Goal: Transaction & Acquisition: Complete application form

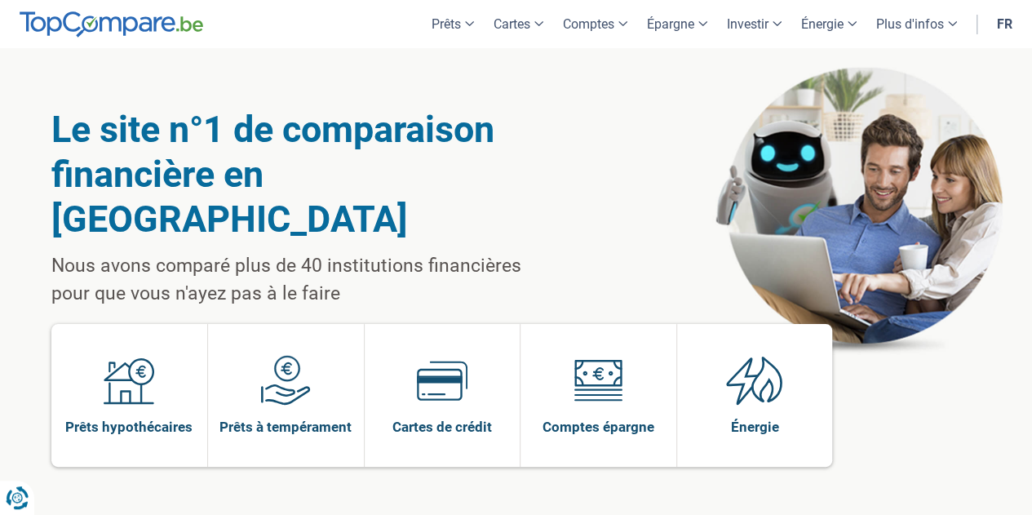
click at [310, 355] on img at bounding box center [285, 380] width 51 height 51
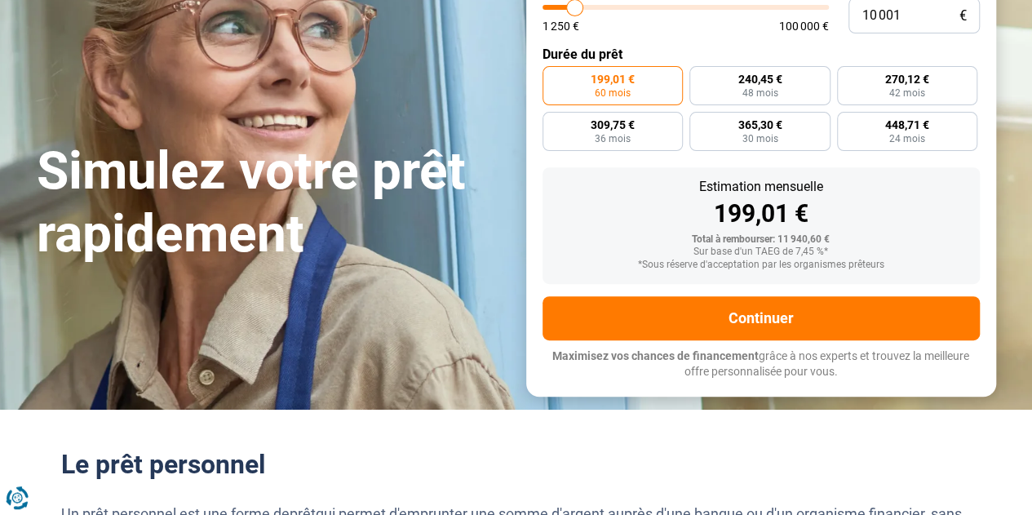
scroll to position [228, 0]
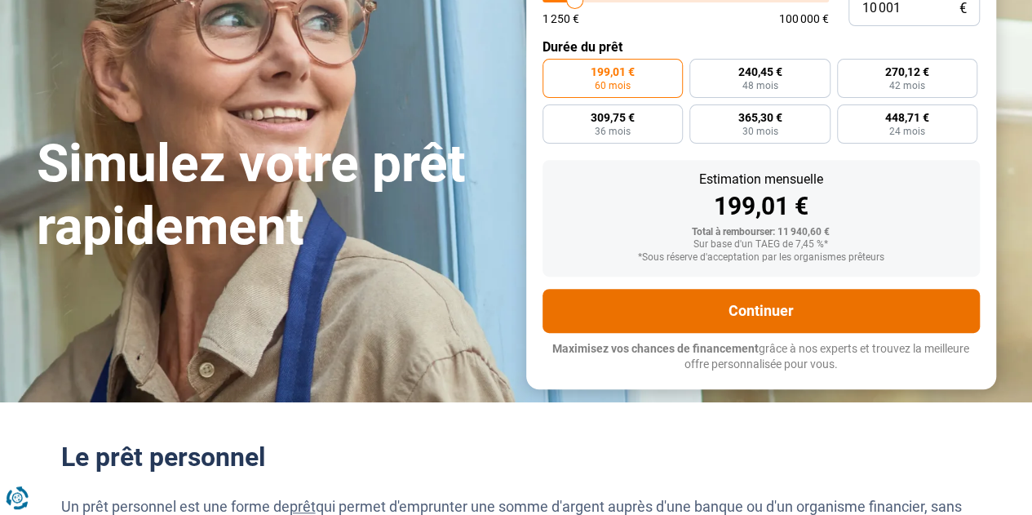
click at [846, 322] on button "Continuer" at bounding box center [760, 311] width 437 height 44
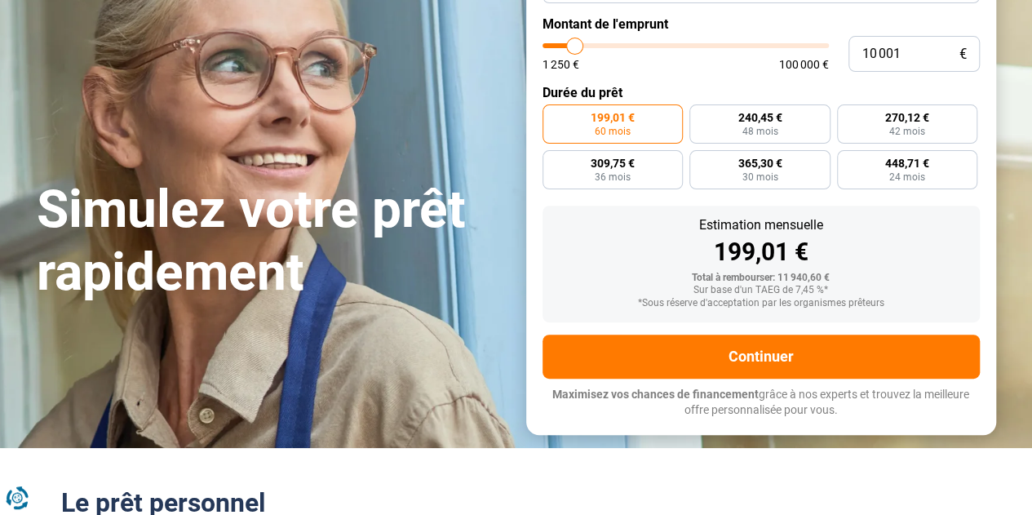
scroll to position [0, 0]
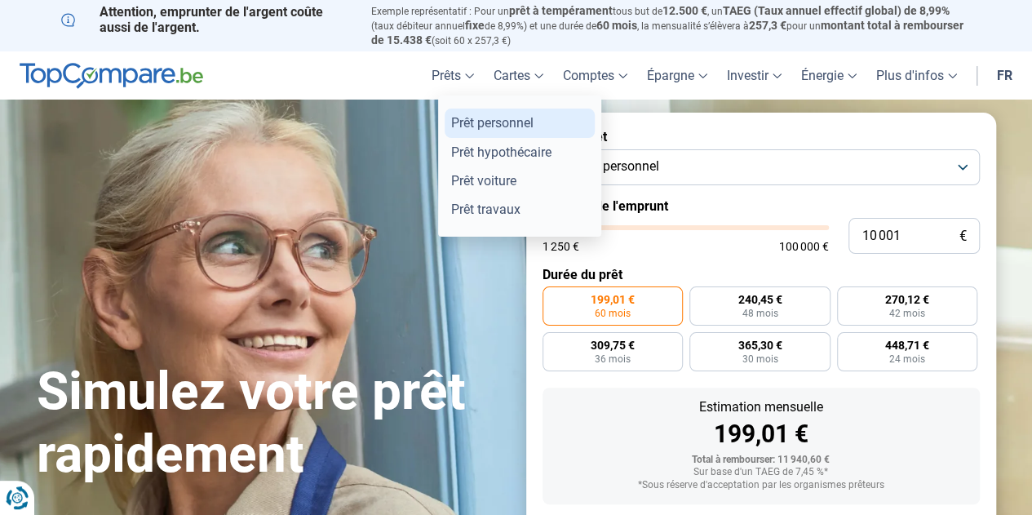
click at [467, 135] on link "Prêt personnel" at bounding box center [519, 122] width 150 height 29
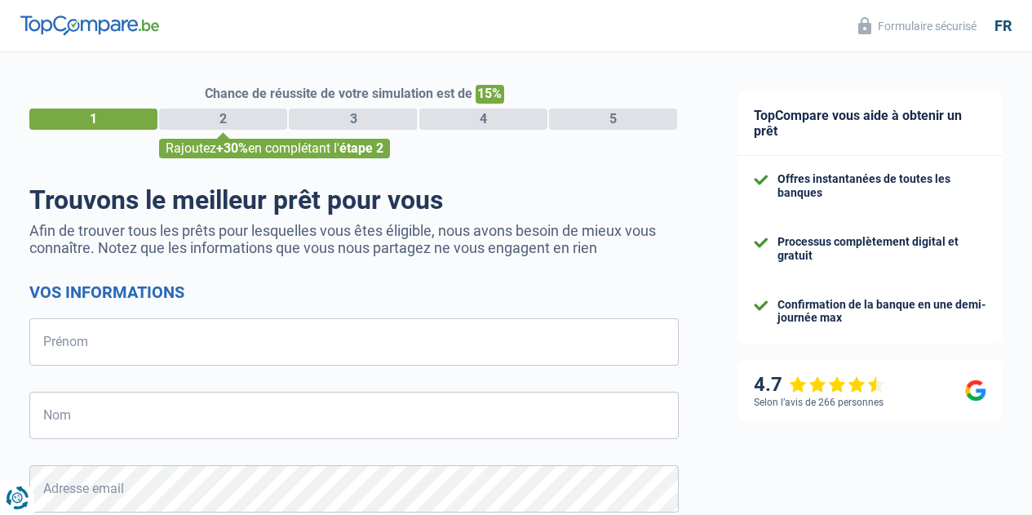
select select "32"
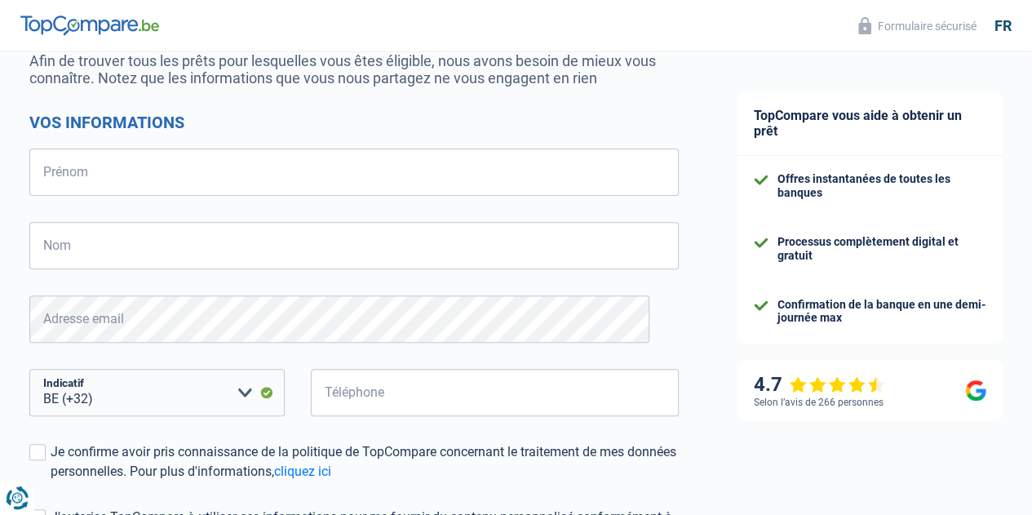
scroll to position [130, 0]
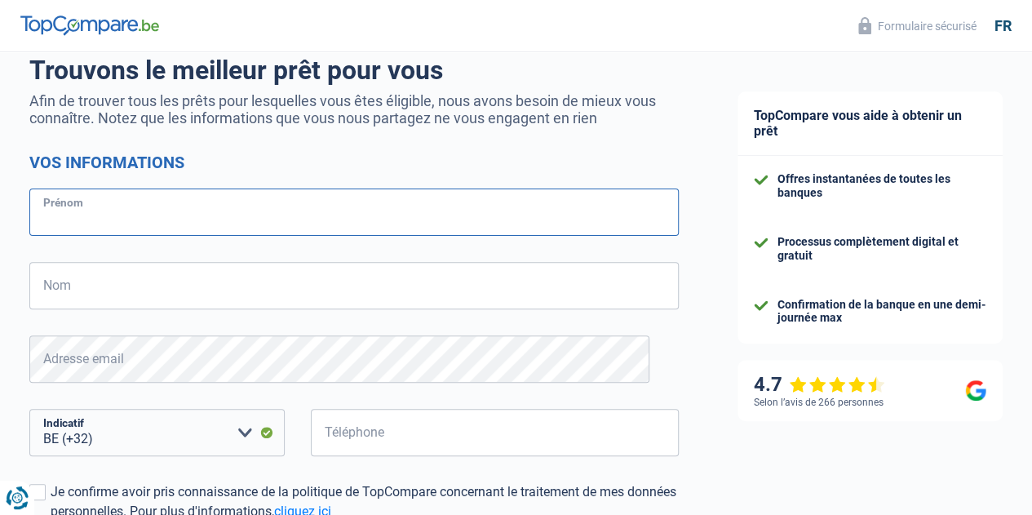
click at [150, 219] on input "Prénom" at bounding box center [353, 211] width 649 height 47
type input "[PERSON_NAME]"
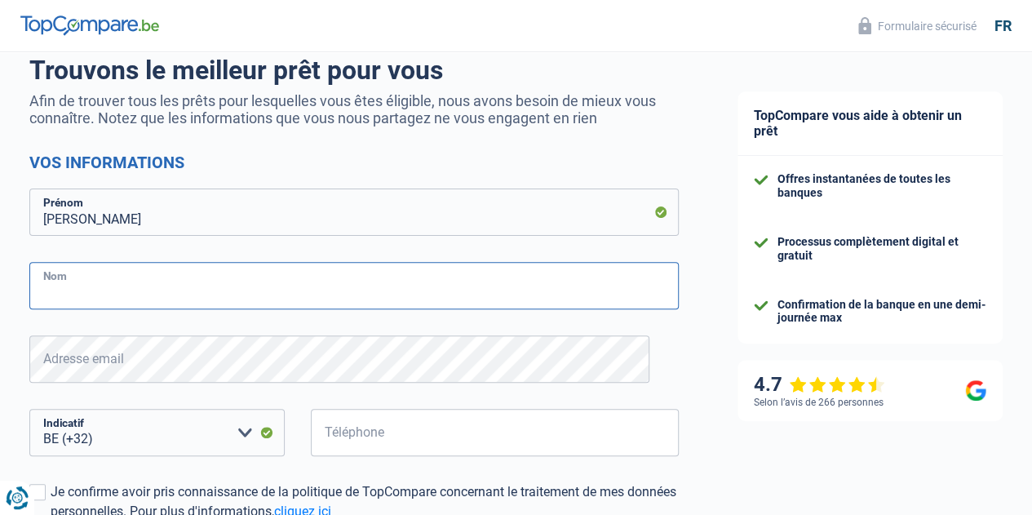
click at [144, 276] on input "Nom" at bounding box center [353, 285] width 649 height 47
type input "papain"
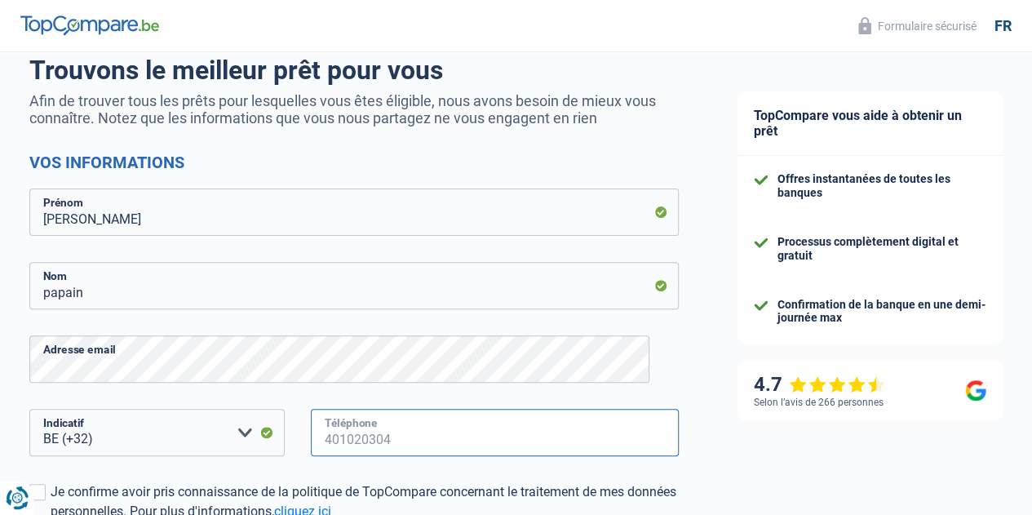
click at [373, 435] on input "Téléphone" at bounding box center [495, 432] width 368 height 47
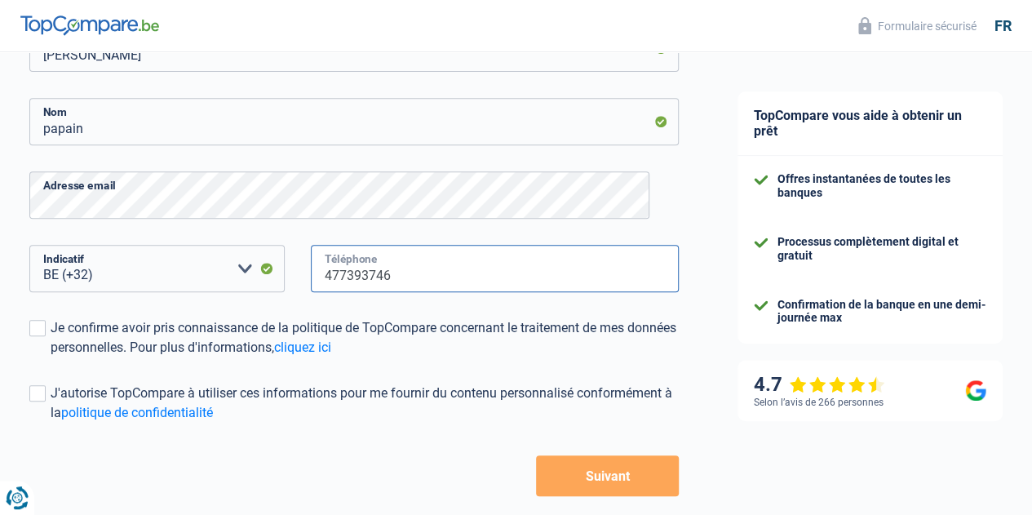
scroll to position [337, 0]
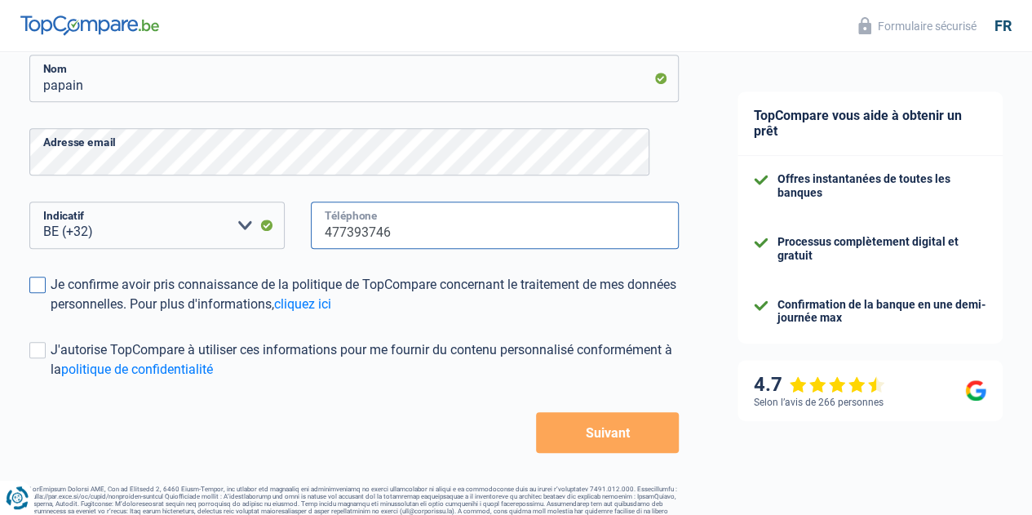
type input "477393746"
click at [46, 283] on span at bounding box center [37, 284] width 16 height 16
click at [51, 314] on input "Je confirme avoir pris connaissance de la politique de TopCompare concernant le…" at bounding box center [51, 314] width 0 height 0
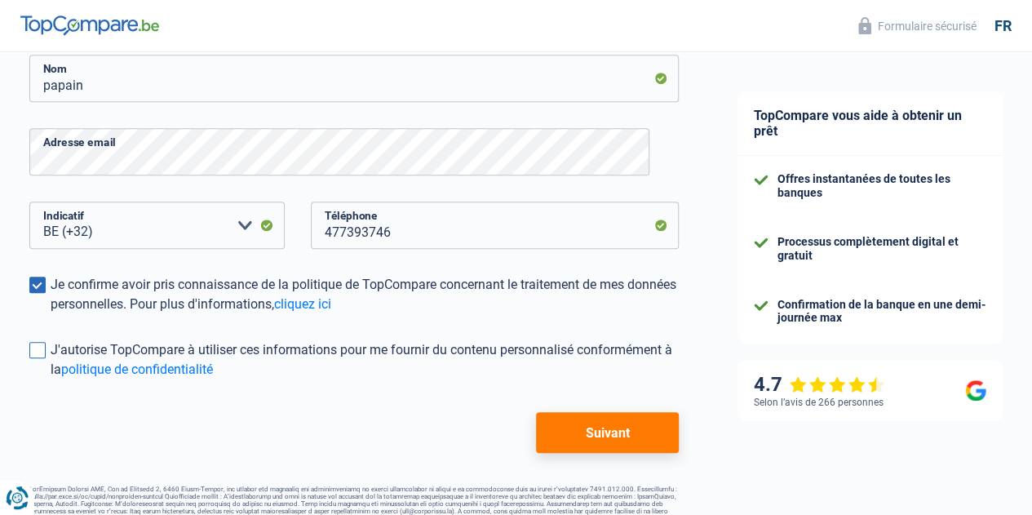
click at [46, 343] on span at bounding box center [37, 350] width 16 height 16
click at [51, 379] on input "J'autorise TopCompare à utiliser ces informations pour me fournir du contenu pe…" at bounding box center [51, 379] width 0 height 0
click at [561, 426] on button "Suivant" at bounding box center [607, 432] width 143 height 41
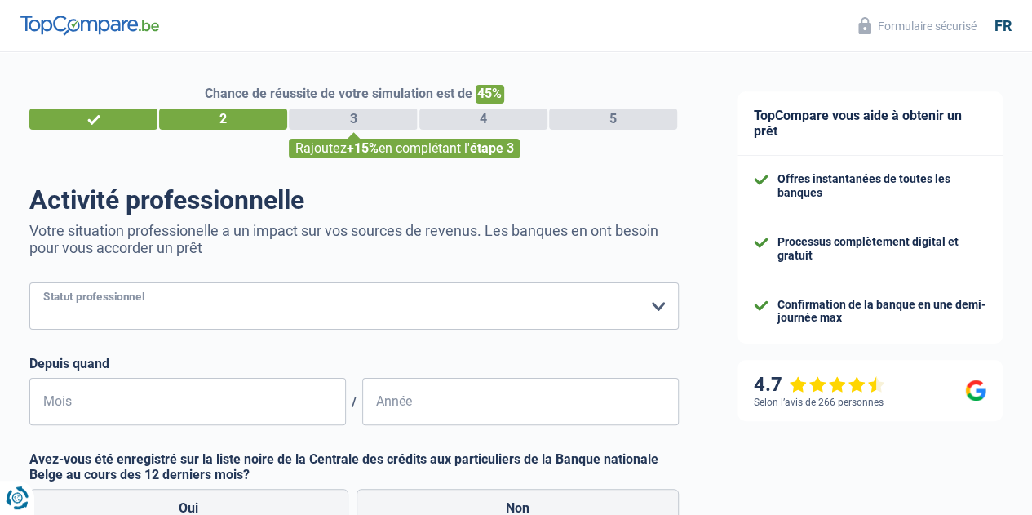
click at [313, 316] on select "Ouvrier Employé privé Employé public Invalide Indépendant Pensionné Chômeur Mut…" at bounding box center [353, 305] width 649 height 47
select select "publicEmployee"
click at [43, 284] on select "Ouvrier Employé privé Employé public Invalide Indépendant Pensionné Chômeur Mut…" at bounding box center [353, 305] width 649 height 47
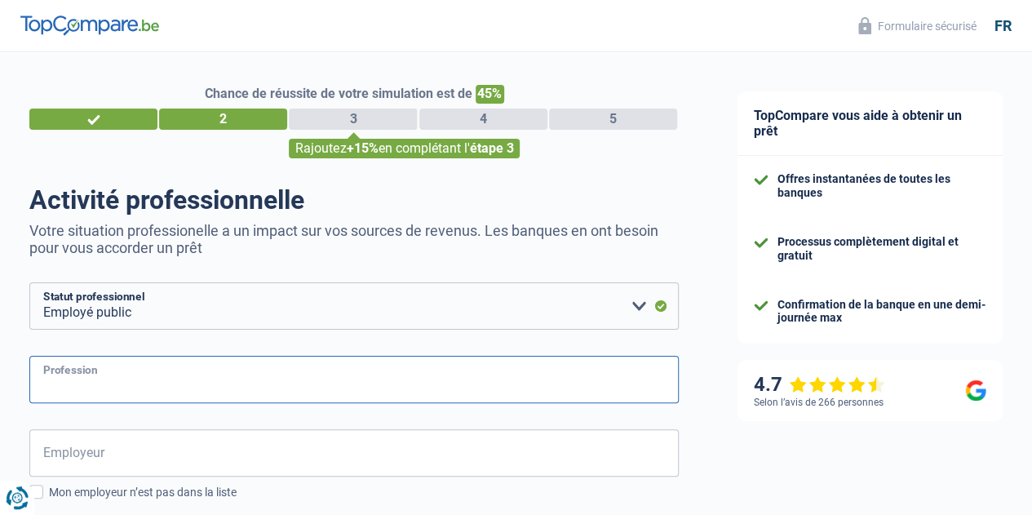
click at [138, 391] on input "Profession" at bounding box center [353, 379] width 649 height 47
type input "ONU"
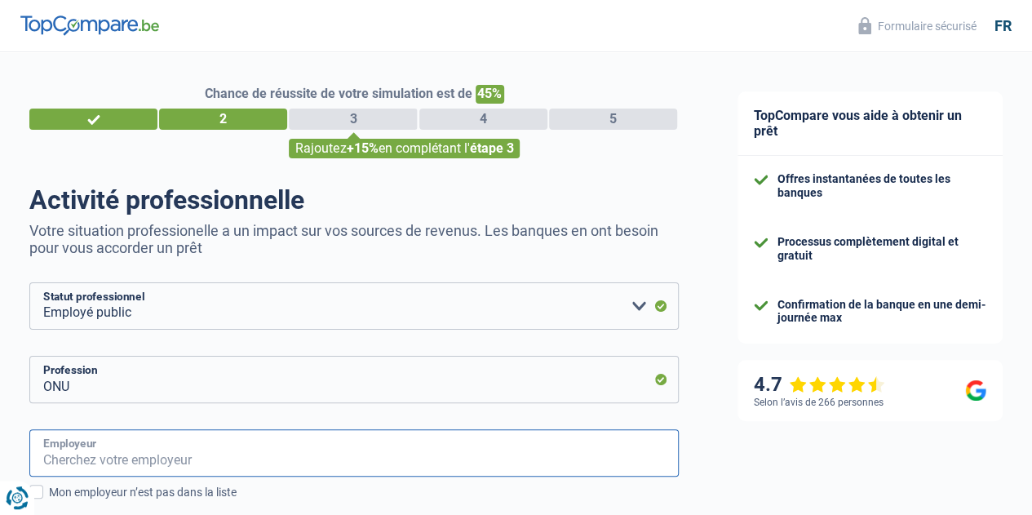
click at [166, 453] on input "Employeur" at bounding box center [353, 452] width 649 height 47
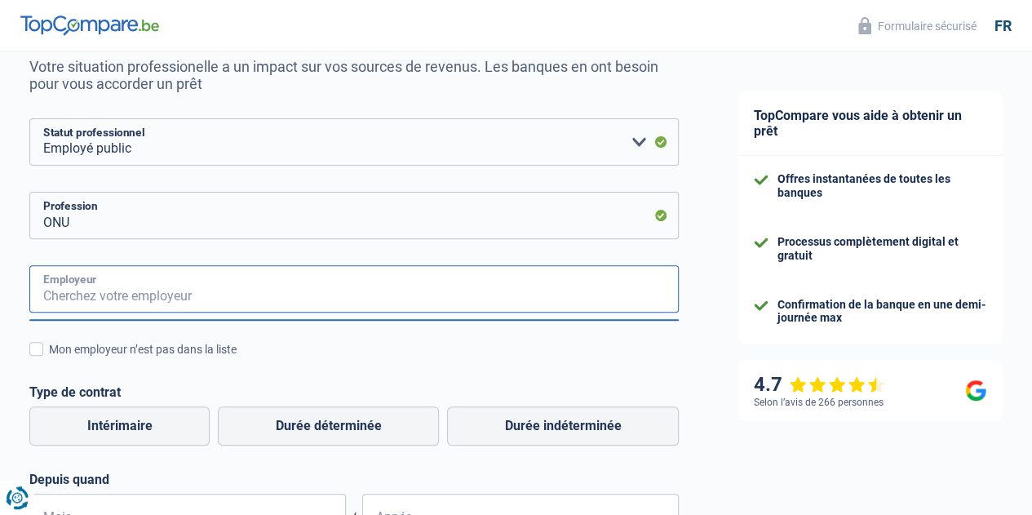
scroll to position [184, 0]
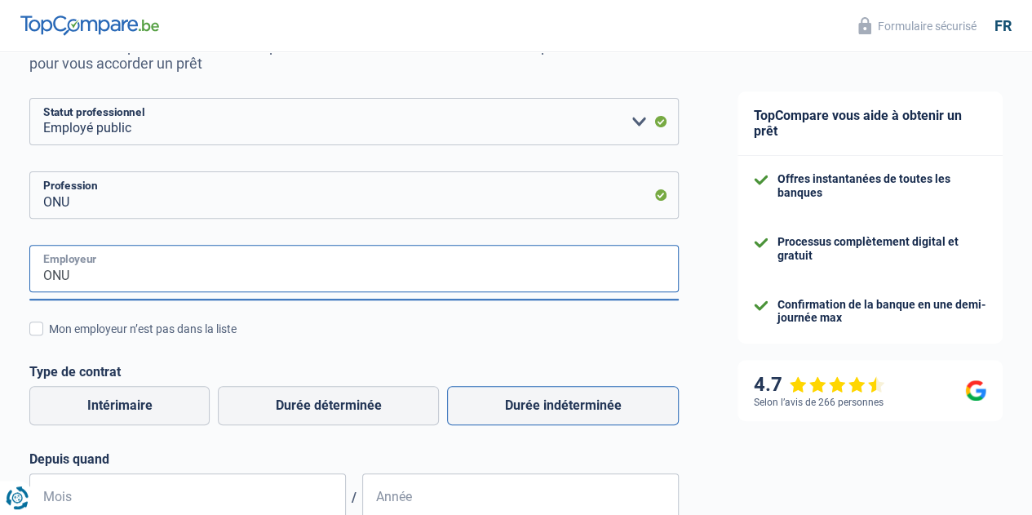
type input "ONU"
click at [501, 408] on label "Durée indéterminée" at bounding box center [563, 405] width 232 height 39
click at [501, 408] on input "Durée indéterminée" at bounding box center [563, 405] width 232 height 39
radio input "true"
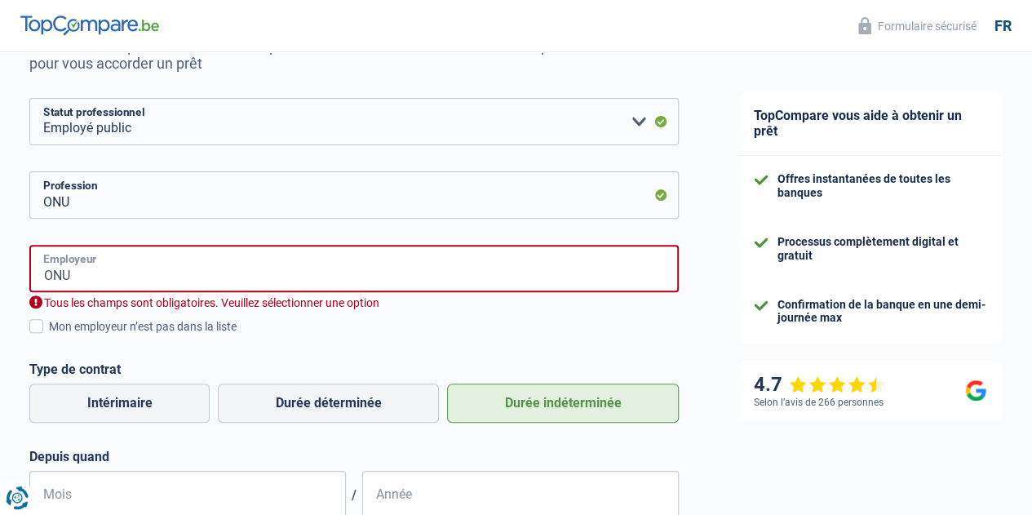
click at [171, 280] on input "ONU" at bounding box center [353, 268] width 649 height 47
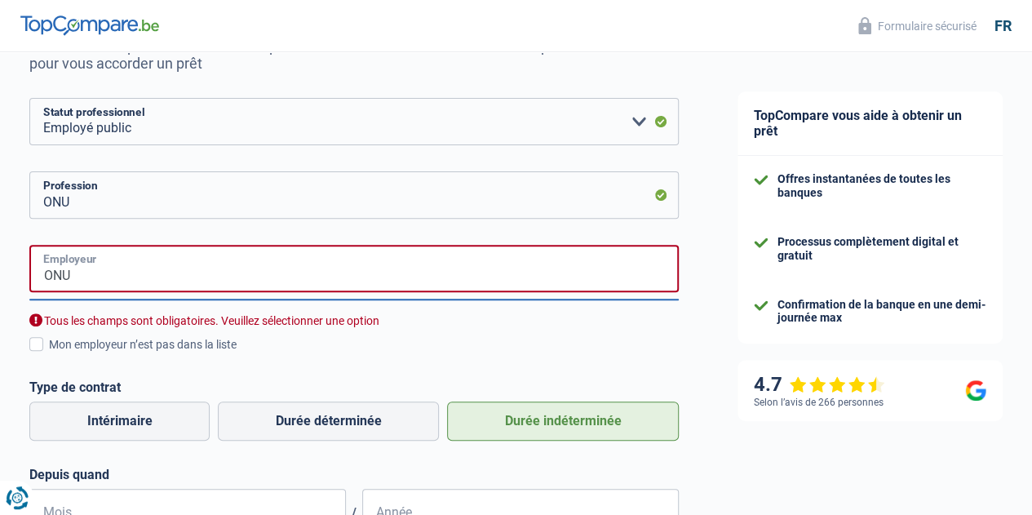
drag, startPoint x: 171, startPoint y: 280, endPoint x: 24, endPoint y: 278, distance: 146.8
click at [24, 278] on div "Chance de réussite de votre simulation est de 45% 1 2 3 4 5 Rajoutez +15% en co…" at bounding box center [354, 354] width 708 height 987
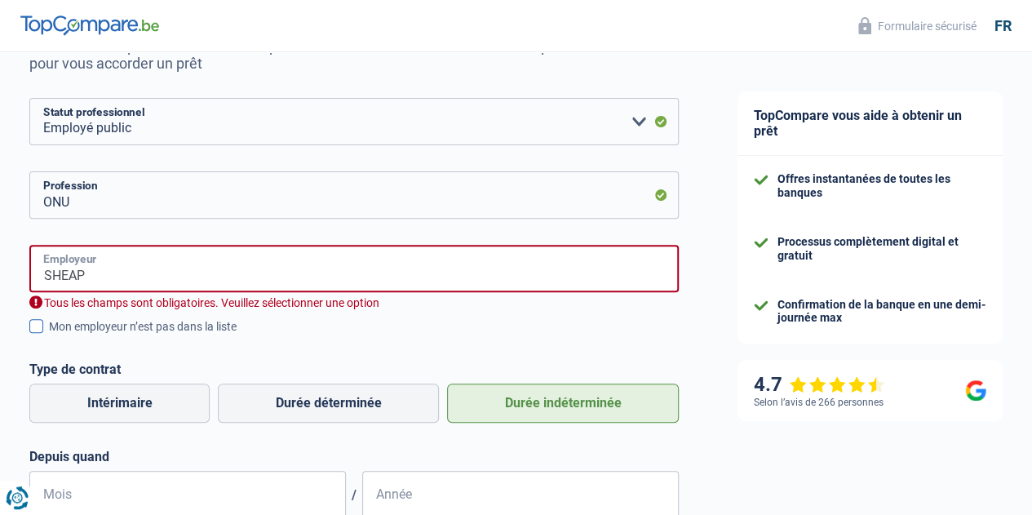
type input "SHEAP"
click at [43, 324] on span at bounding box center [36, 326] width 14 height 14
click at [49, 335] on input "Mon employeur n’est pas dans la liste" at bounding box center [49, 335] width 0 height 0
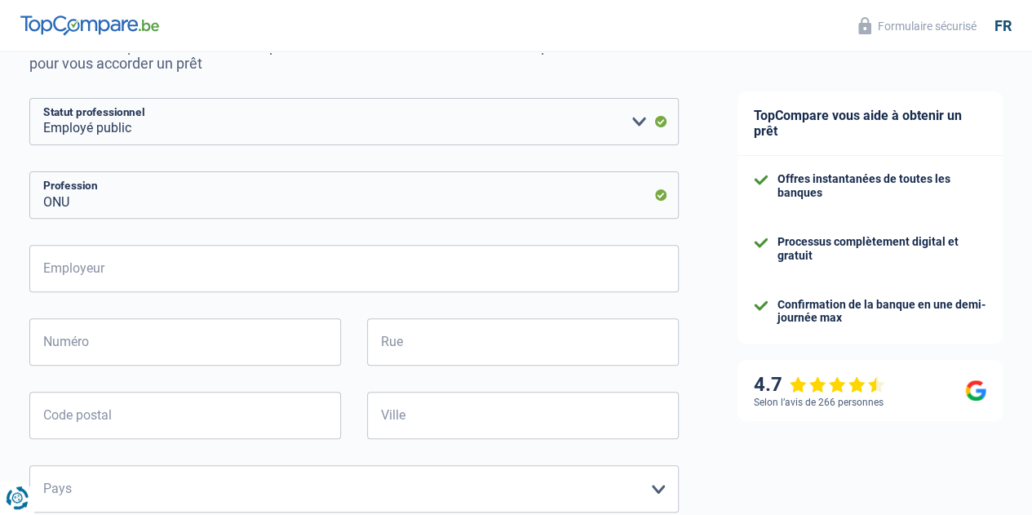
click at [850, 233] on ul "Offres instantanées de toutes les banques Processus complètement digital et gra…" at bounding box center [869, 249] width 232 height 155
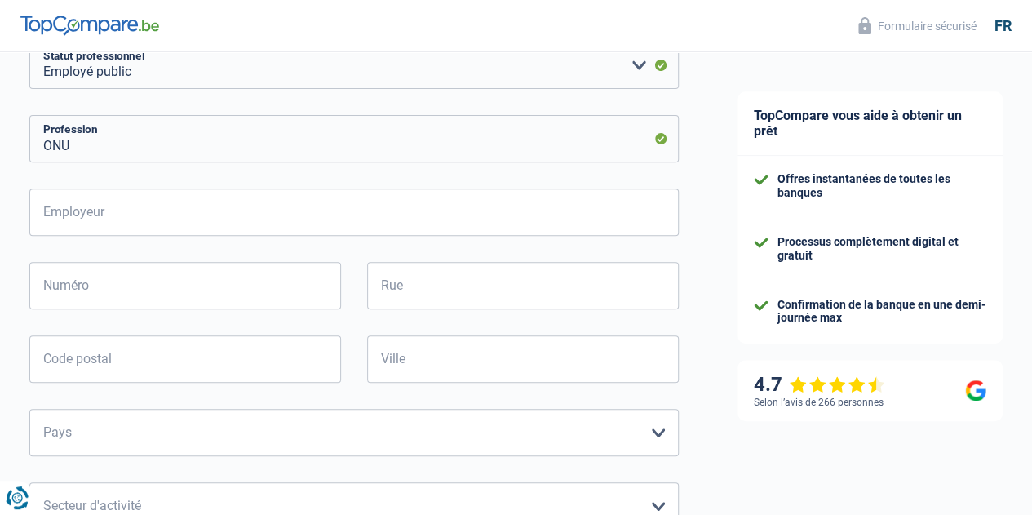
scroll to position [188, 0]
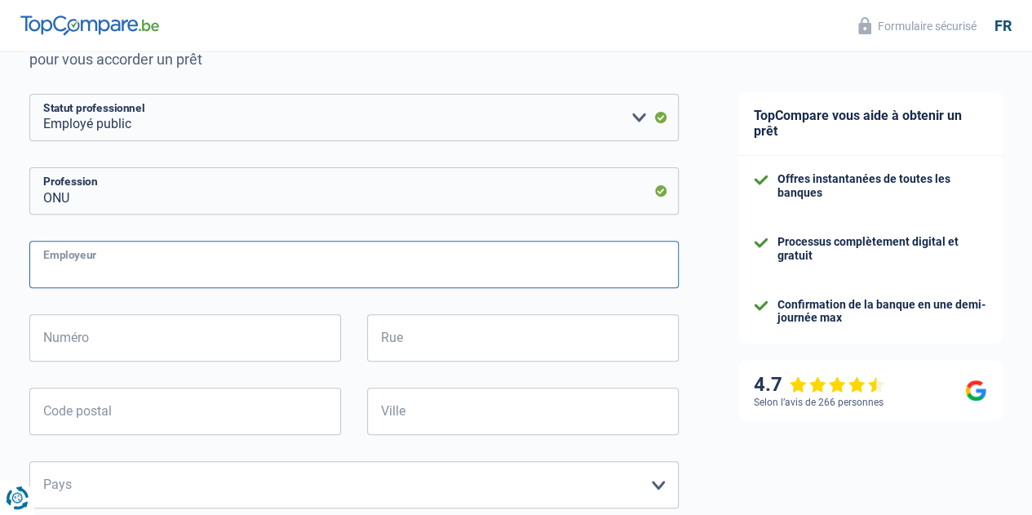
click at [255, 270] on input "Employeur" at bounding box center [353, 264] width 649 height 47
click at [255, 270] on input "COFIDIS" at bounding box center [353, 264] width 649 height 47
type input "CETELEM"
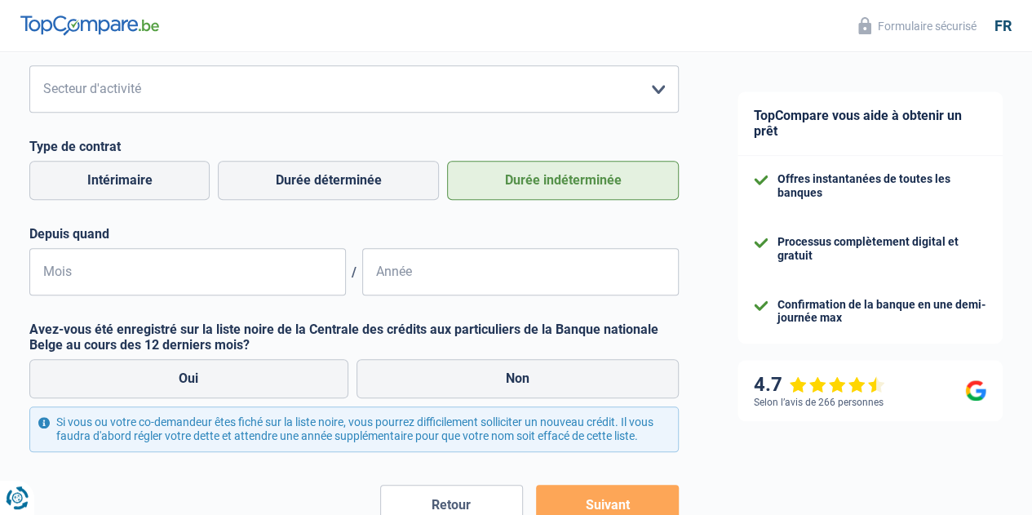
scroll to position [662, 0]
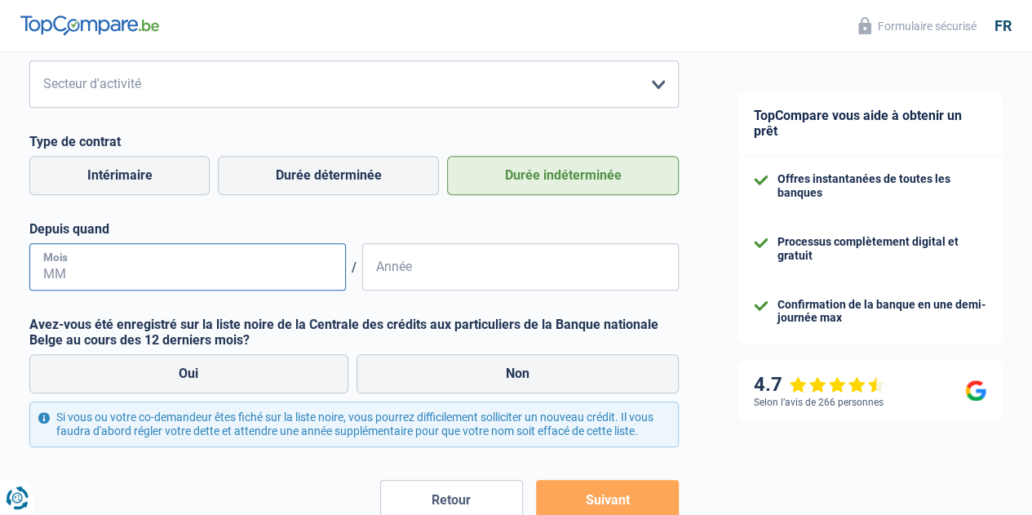
click at [201, 272] on input "Mois" at bounding box center [187, 266] width 316 height 47
type input "03"
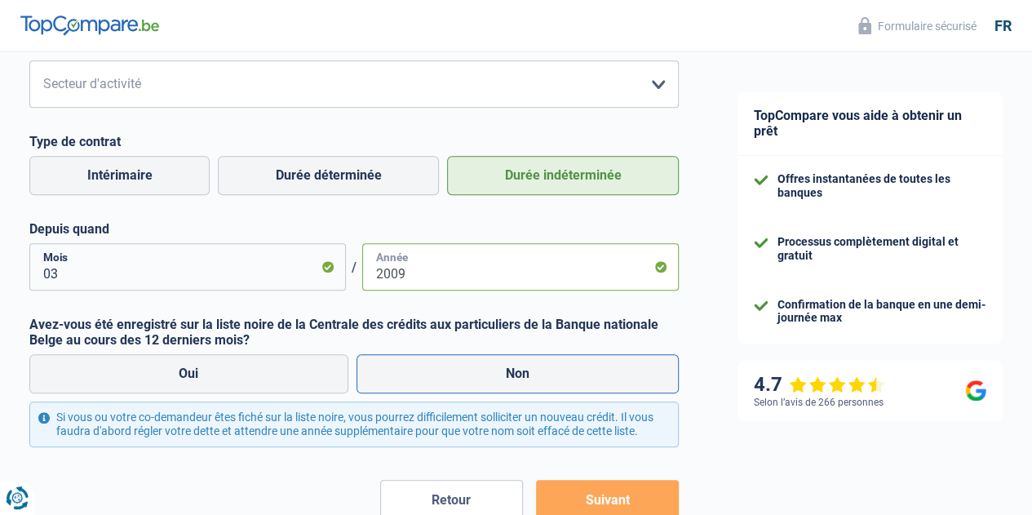
type input "2009"
click at [519, 364] on label "Non" at bounding box center [517, 373] width 323 height 39
click at [519, 364] on input "Non" at bounding box center [517, 373] width 323 height 39
radio input "true"
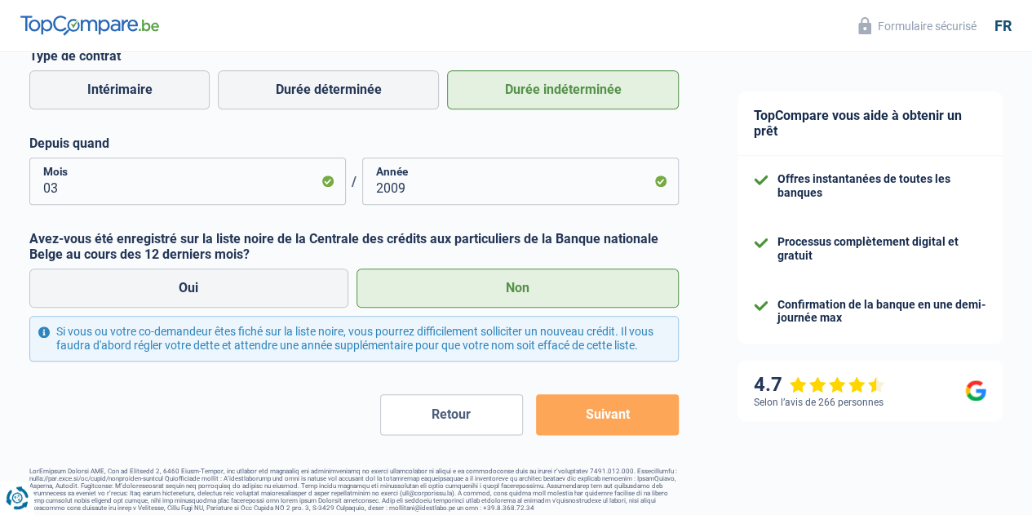
scroll to position [775, 0]
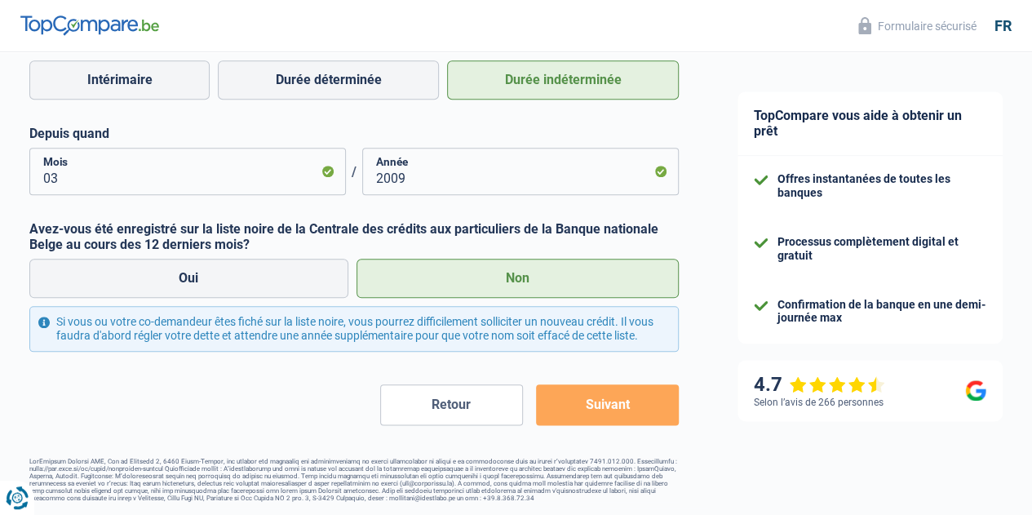
click at [604, 398] on button "Suivant" at bounding box center [607, 404] width 143 height 41
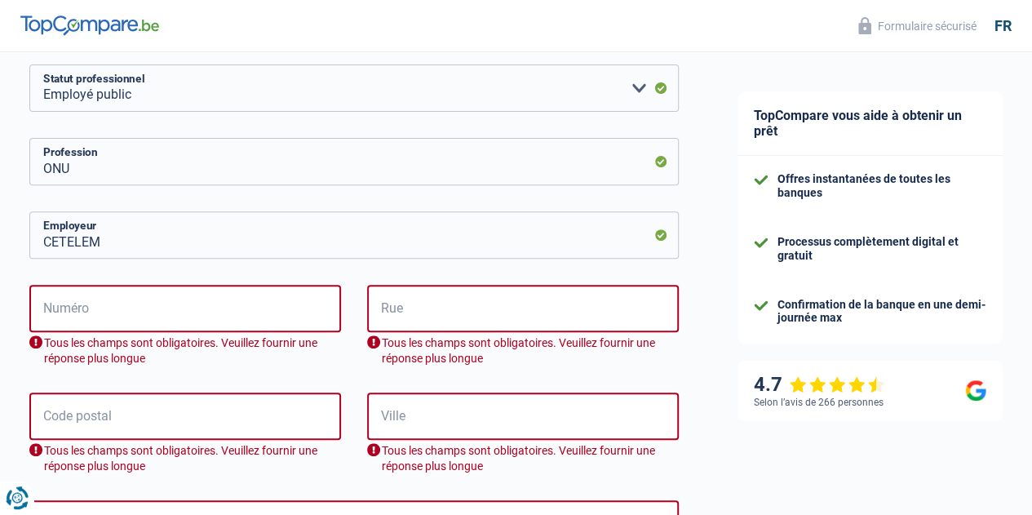
scroll to position [194, 0]
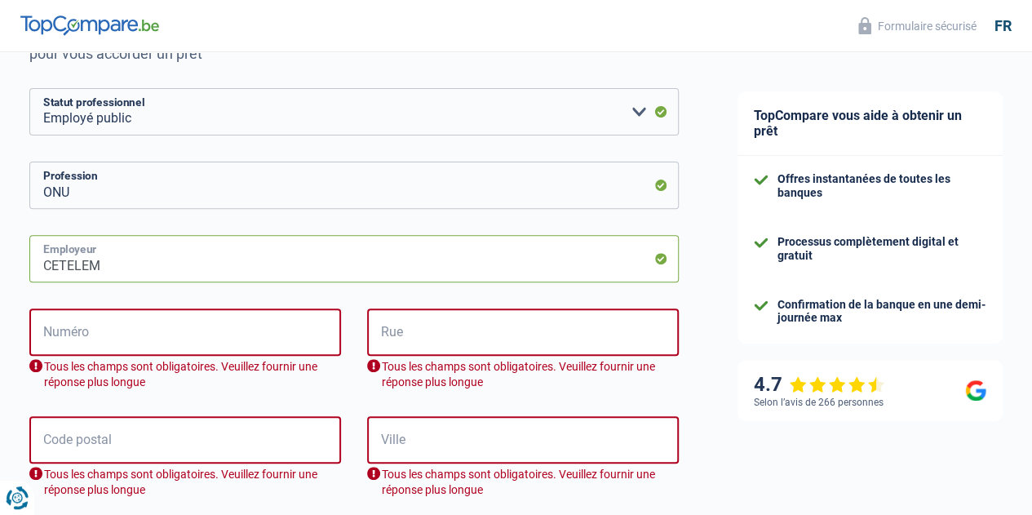
click at [467, 255] on input "CETELEM" at bounding box center [353, 258] width 649 height 47
click at [183, 330] on input "Numéro" at bounding box center [184, 331] width 311 height 47
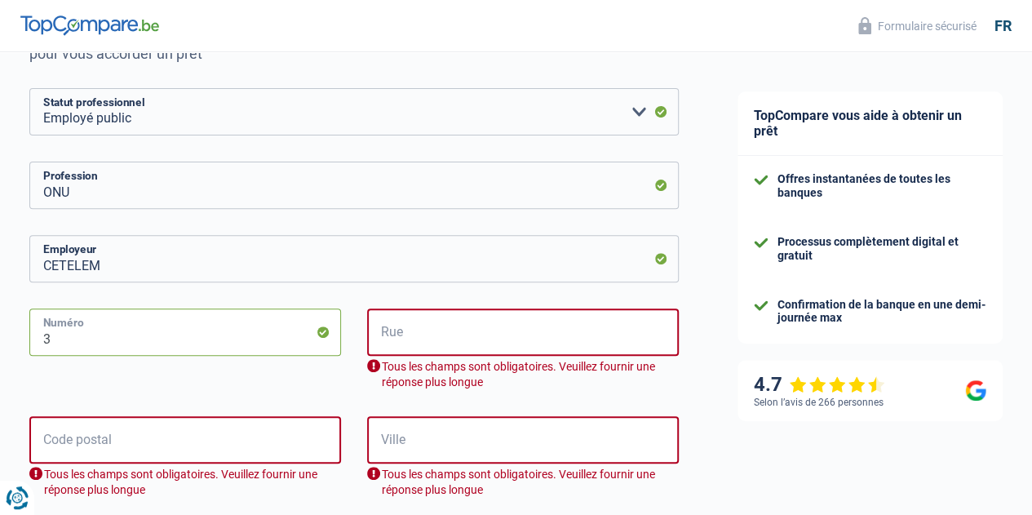
type input "3"
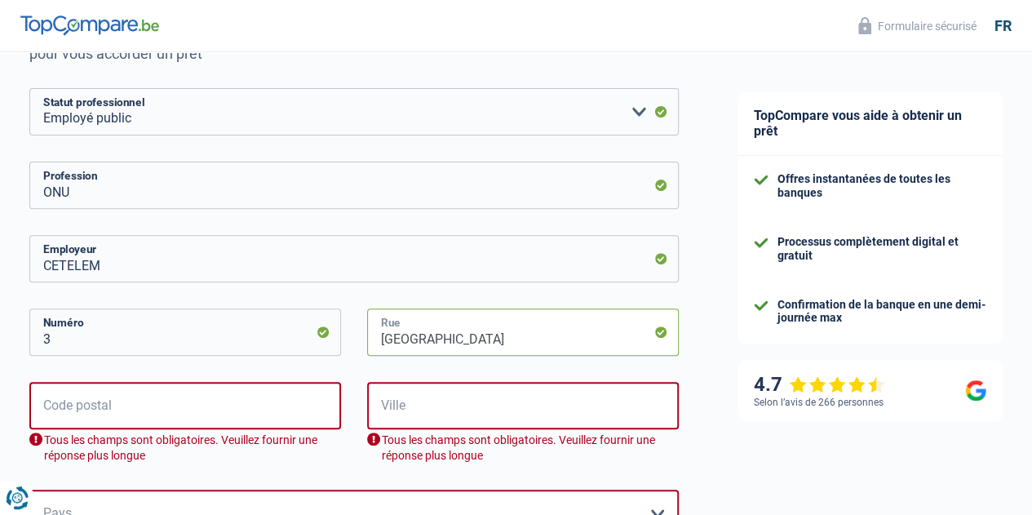
type input "[GEOGRAPHIC_DATA]"
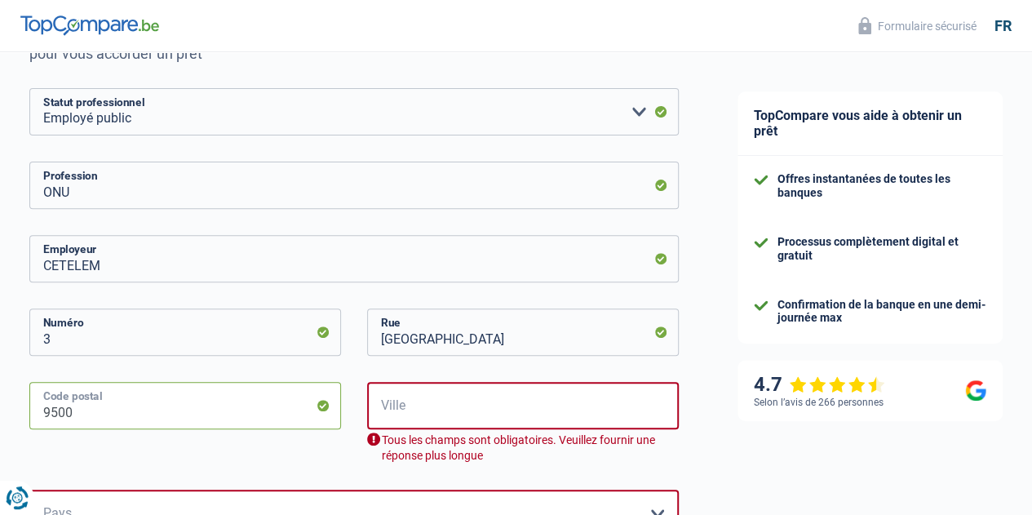
type input "9500"
click at [408, 403] on input "Ville" at bounding box center [522, 405] width 311 height 47
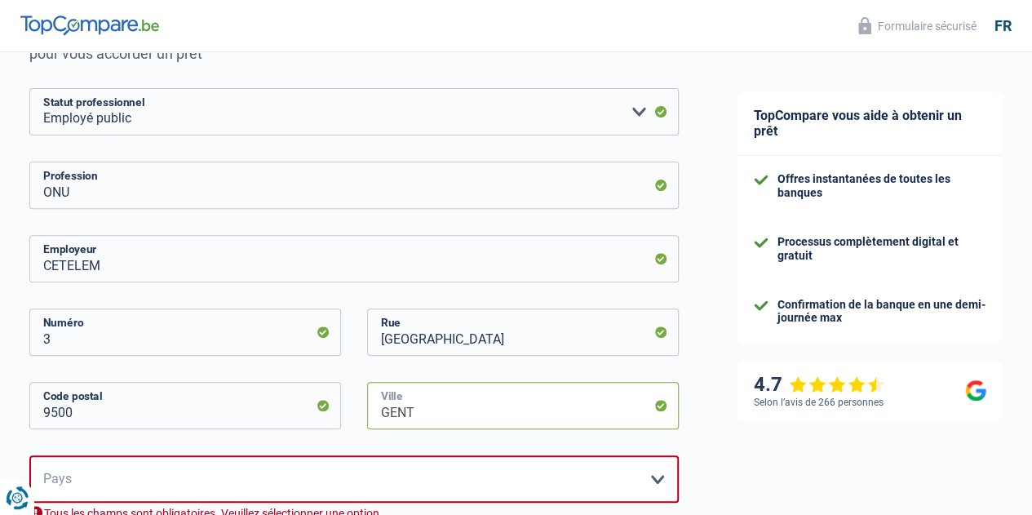
type input "GENT"
click at [486, 468] on select "[GEOGRAPHIC_DATA] [GEOGRAPHIC_DATA] [GEOGRAPHIC_DATA] [GEOGRAPHIC_DATA] [GEOGRA…" at bounding box center [353, 478] width 649 height 47
select select "BE"
click at [43, 456] on select "[GEOGRAPHIC_DATA] [GEOGRAPHIC_DATA] [GEOGRAPHIC_DATA] [GEOGRAPHIC_DATA] [GEOGRA…" at bounding box center [353, 478] width 649 height 47
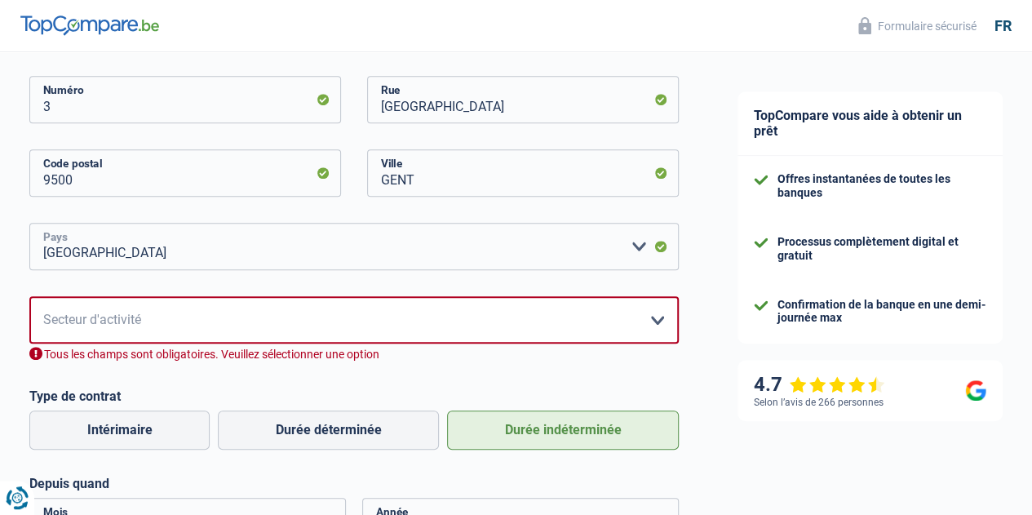
scroll to position [454, 0]
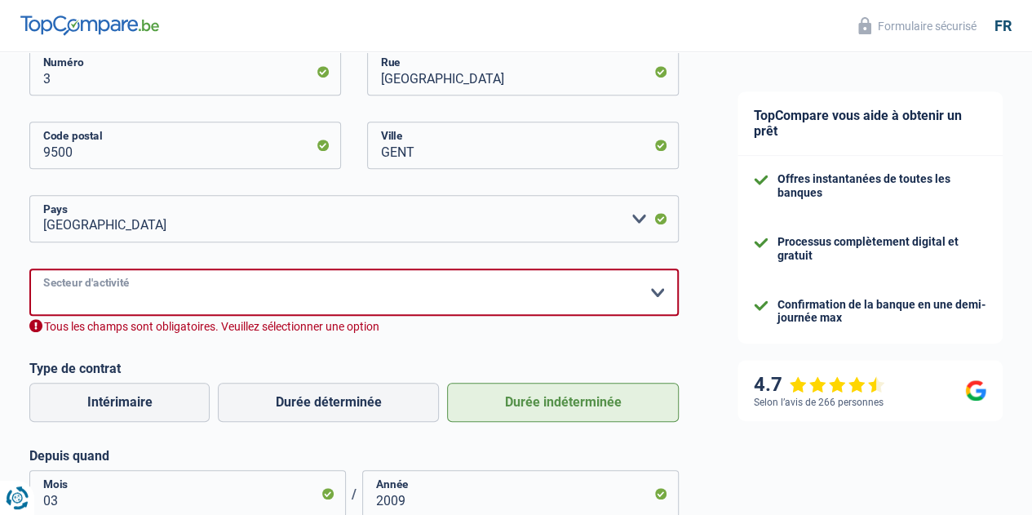
click at [576, 297] on select "Agriculture/Pêche Industrie Horeca Courier/Fitness/Taxi Construction Banques/As…" at bounding box center [353, 291] width 649 height 47
select select "stateUniversityEu"
click at [43, 269] on select "Agriculture/Pêche Industrie Horeca Courier/Fitness/Taxi Construction Banques/As…" at bounding box center [353, 291] width 649 height 47
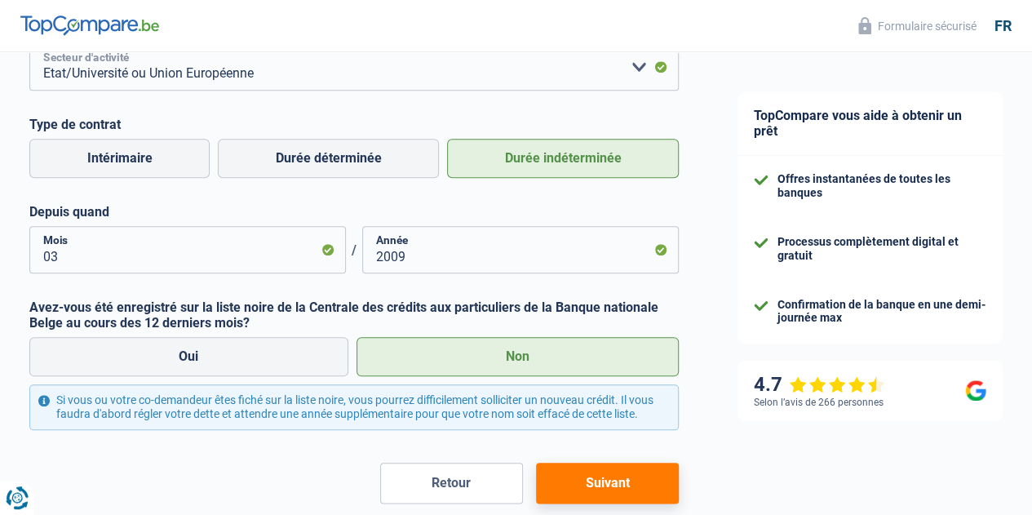
scroll to position [775, 0]
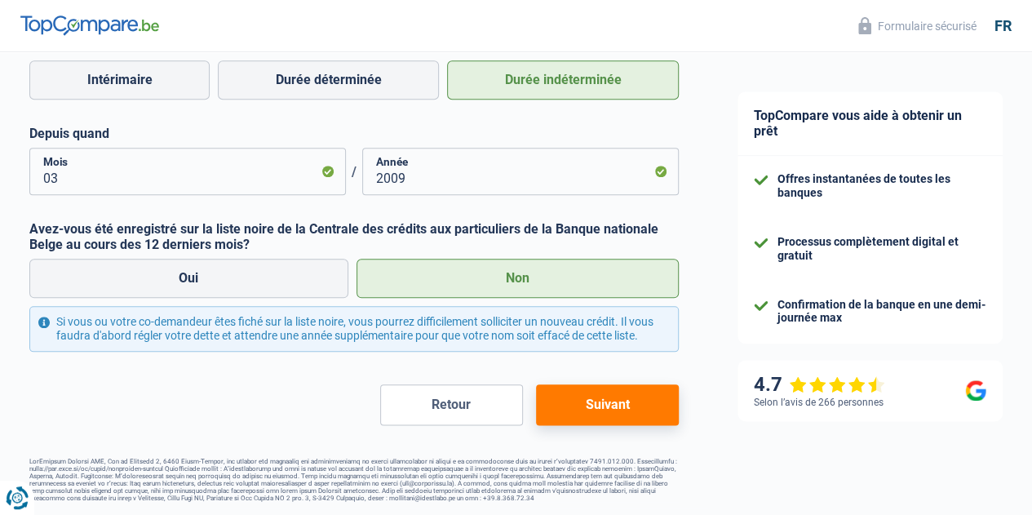
click at [598, 400] on button "Suivant" at bounding box center [607, 404] width 143 height 41
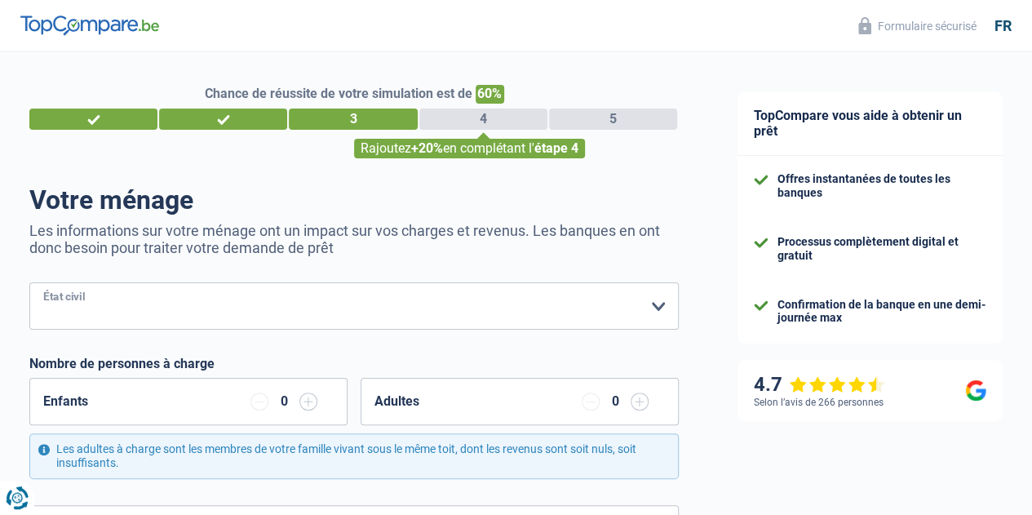
click at [457, 293] on select "[PERSON_NAME](e) Cohabitant(e) légal(e) Divorcé(e) Veuf(ve) Séparé (de fait) Ve…" at bounding box center [353, 305] width 649 height 47
select select "widowed"
click at [43, 284] on select "[PERSON_NAME](e) Cohabitant(e) légal(e) Divorcé(e) Veuf(ve) Séparé (de fait) Ve…" at bounding box center [353, 305] width 649 height 47
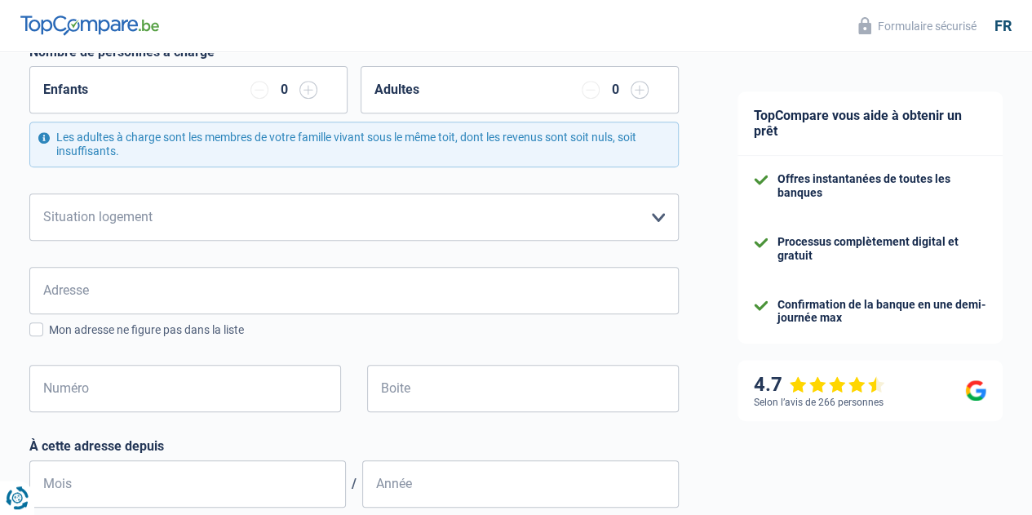
scroll to position [344, 0]
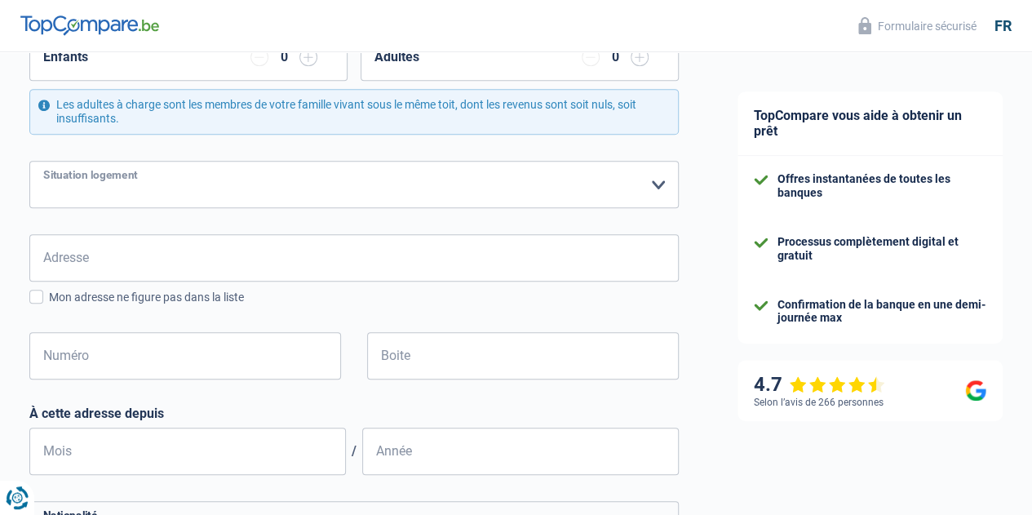
click at [525, 193] on select "Locataire Propriétaire avec prêt hypothécaire Propriétaire sans prêt hypothécai…" at bounding box center [353, 184] width 649 height 47
select select "ownerWithoutMortgage"
click at [43, 161] on select "Locataire Propriétaire avec prêt hypothécaire Propriétaire sans prêt hypothécai…" at bounding box center [353, 184] width 649 height 47
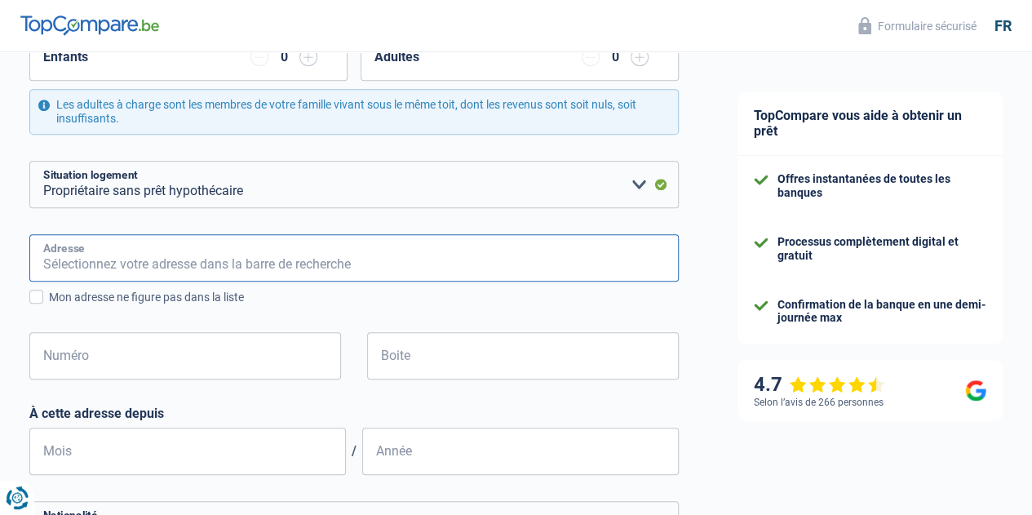
click at [232, 268] on input "Adresse" at bounding box center [353, 257] width 649 height 47
click at [298, 255] on input "Adresse" at bounding box center [353, 257] width 649 height 47
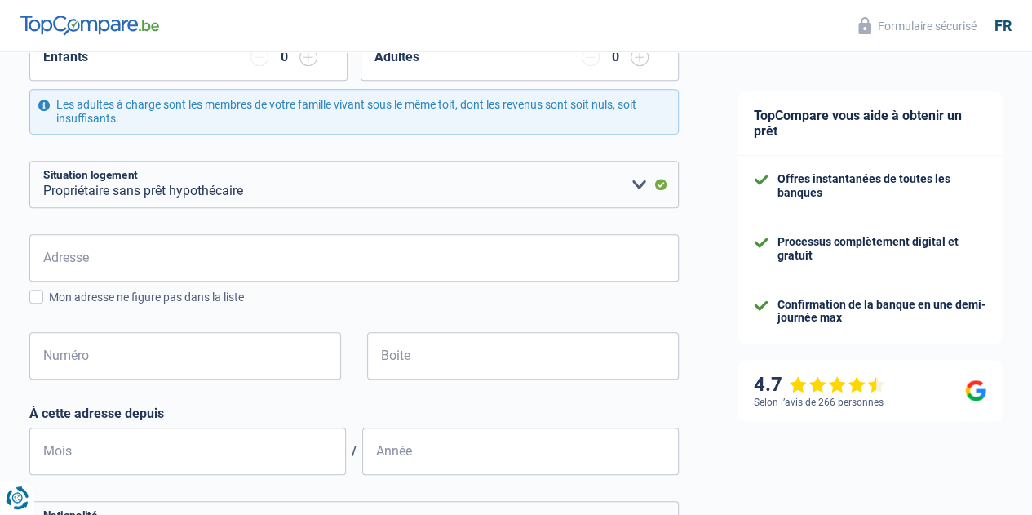
click at [372, 320] on div "Adresse Tous les champs sont obligatoires. Veuillez introduire votre adresse et…" at bounding box center [353, 319] width 649 height 171
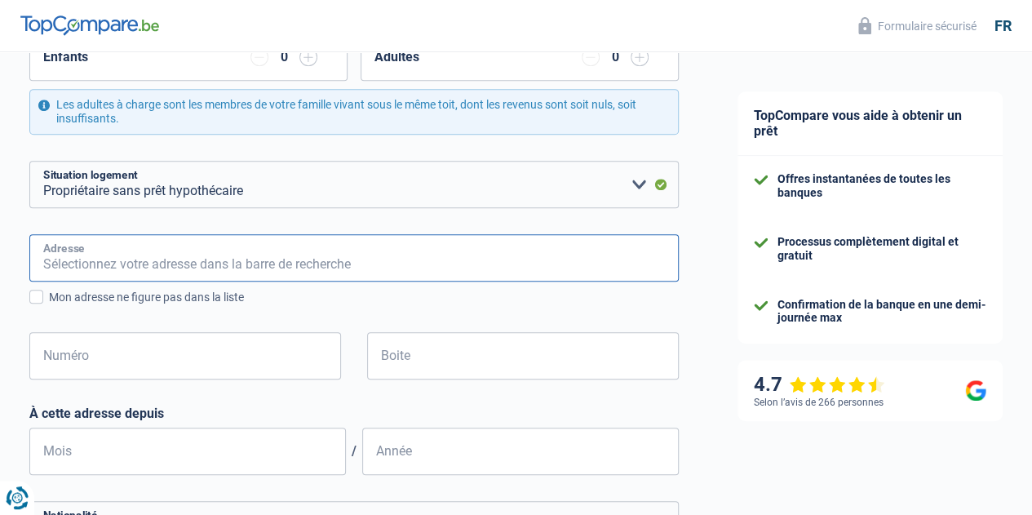
click at [299, 263] on input "Adresse" at bounding box center [353, 257] width 649 height 47
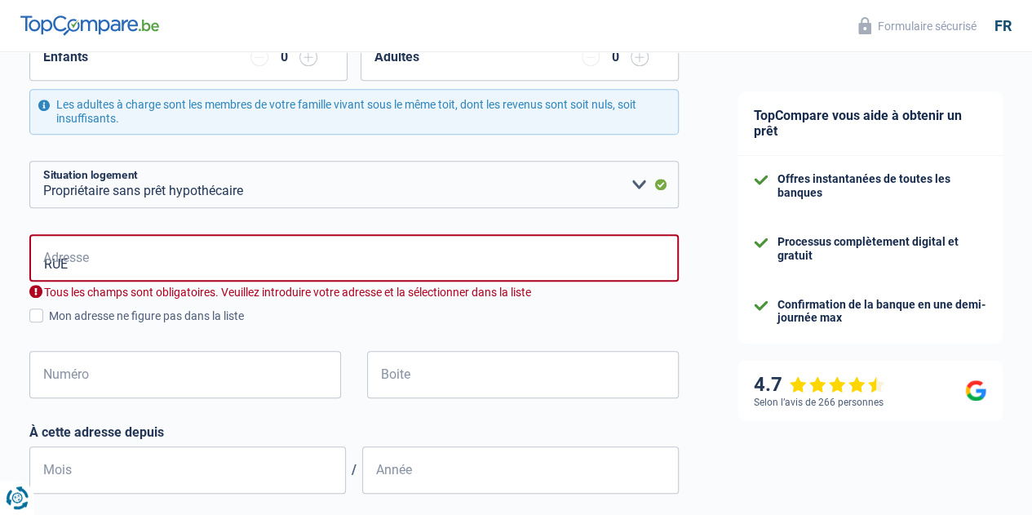
type input "[GEOGRAPHIC_DATA], [GEOGRAPHIC_DATA], [GEOGRAPHIC_DATA]"
select select "BE"
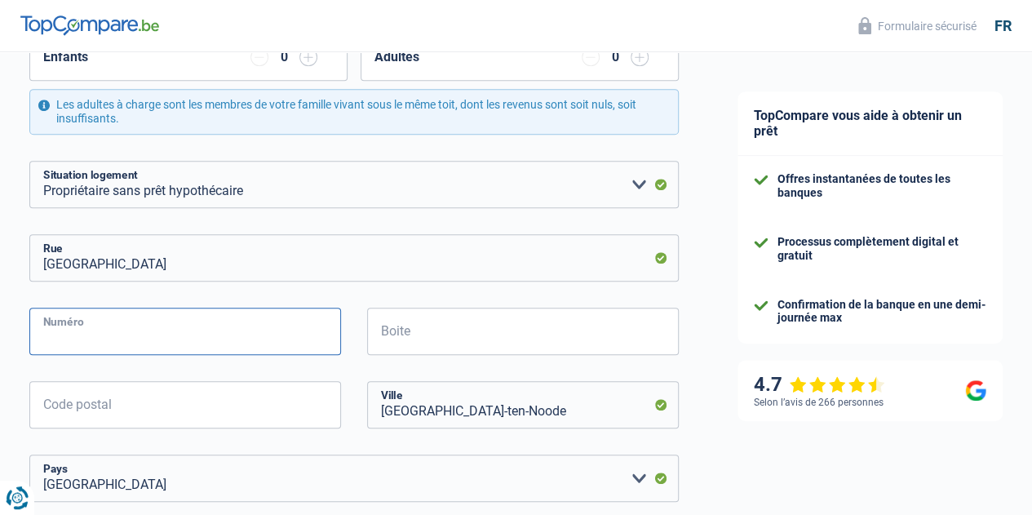
click at [144, 338] on input "Numéro" at bounding box center [184, 330] width 311 height 47
type input "28B"
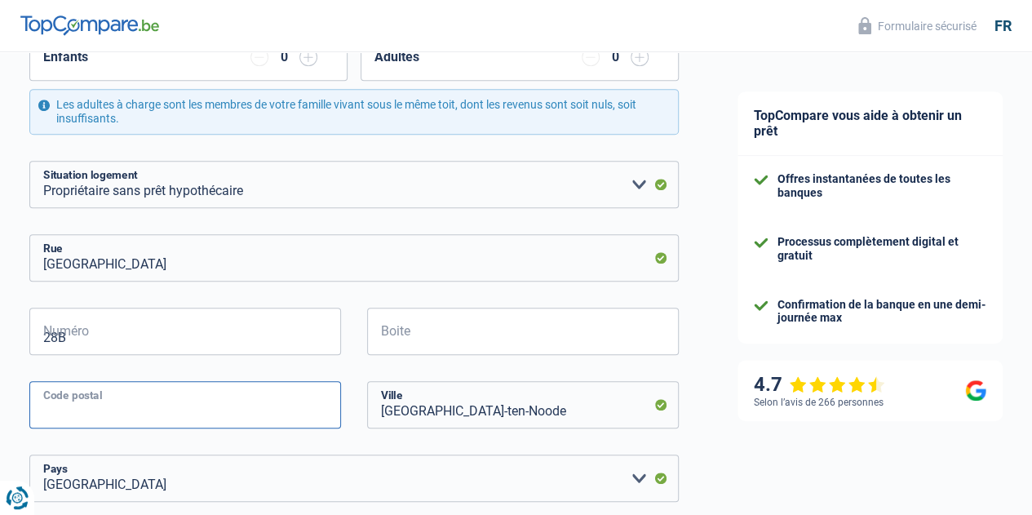
type input "7522"
type input "LAMAIN"
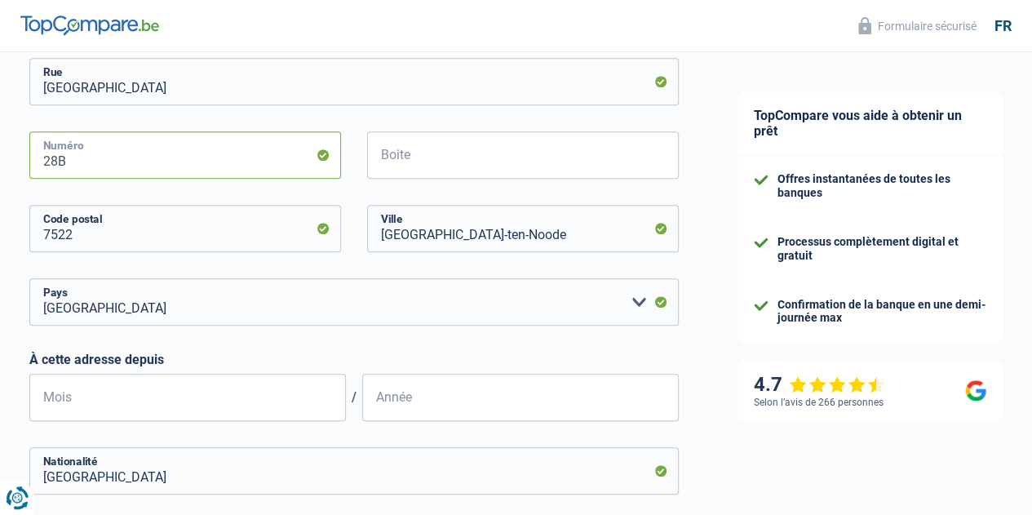
scroll to position [527, 0]
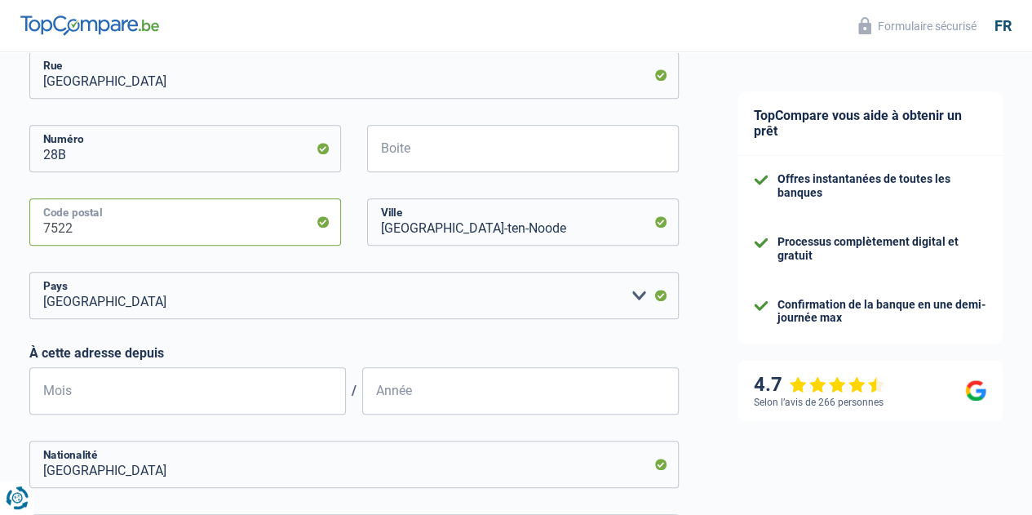
drag, startPoint x: 98, startPoint y: 231, endPoint x: 0, endPoint y: 240, distance: 98.3
click at [0, 240] on div "Chance de réussite de votre simulation est de 60% 1 2 3 4 5 Rajoutez +20% en co…" at bounding box center [354, 191] width 708 height 1345
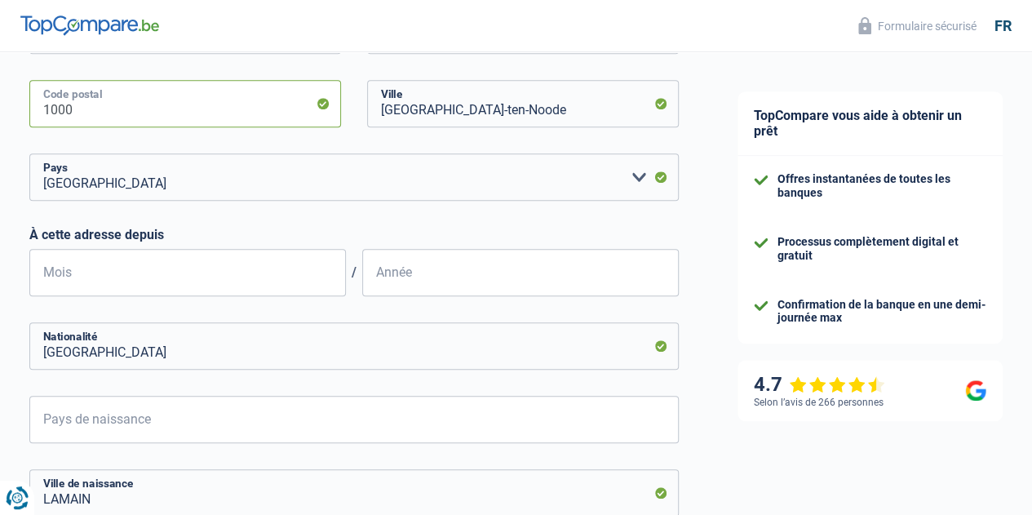
scroll to position [886, 0]
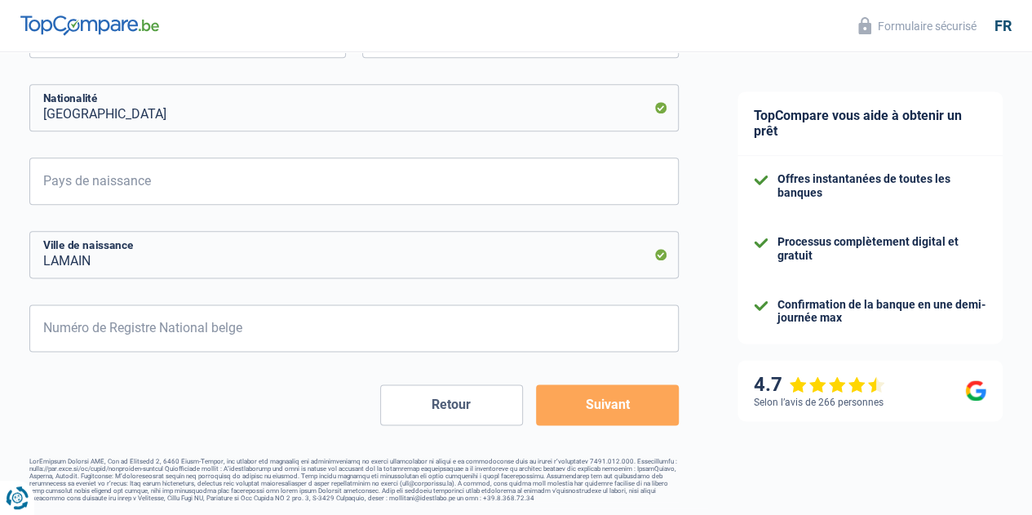
type input "1000"
click at [594, 411] on button "Suivant" at bounding box center [607, 404] width 143 height 41
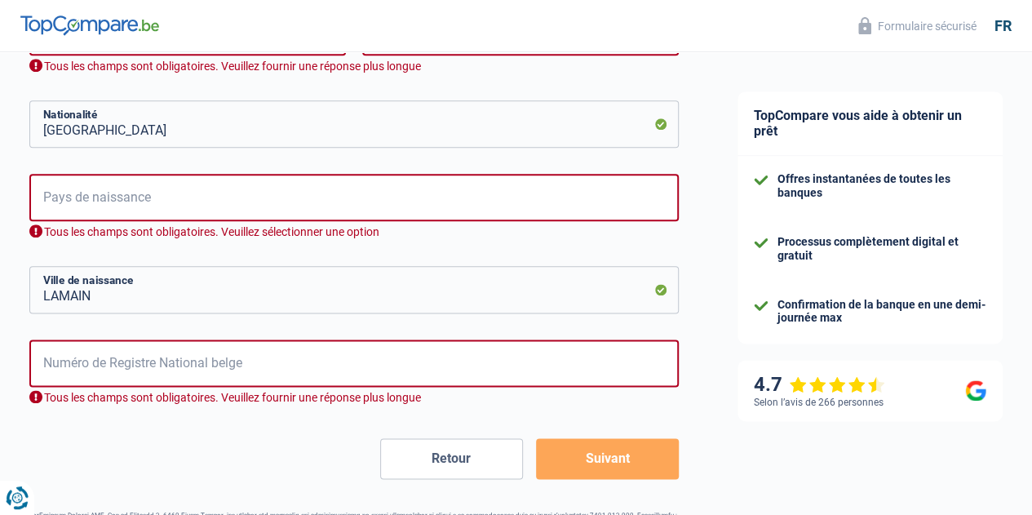
scroll to position [817, 0]
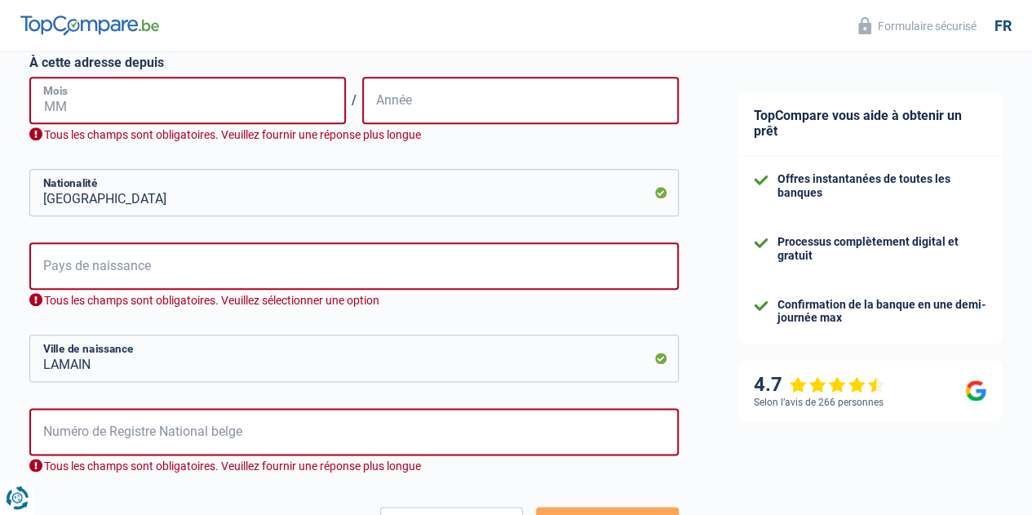
click at [176, 102] on input "Mois" at bounding box center [187, 100] width 316 height 47
type input "03"
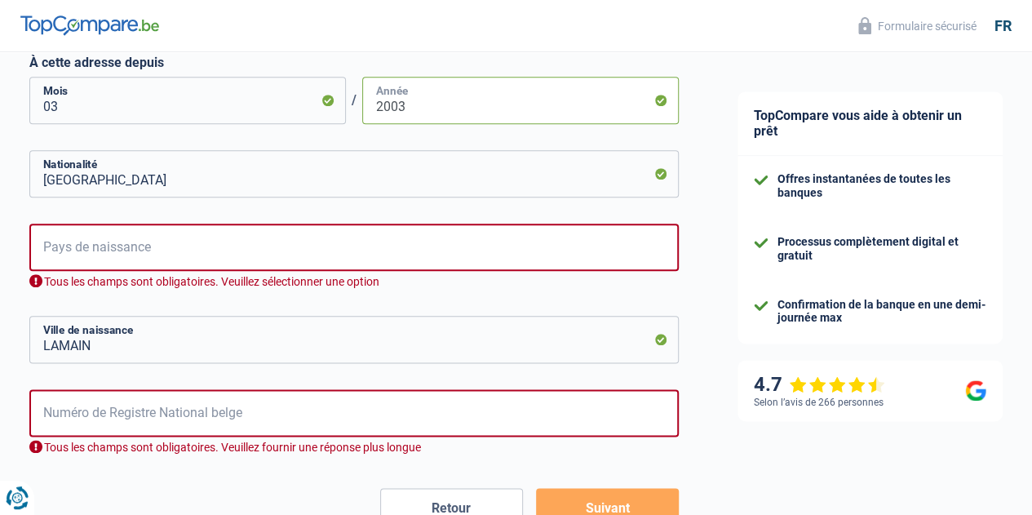
type input "2003"
click at [148, 257] on input "Pays de naissance" at bounding box center [353, 246] width 649 height 47
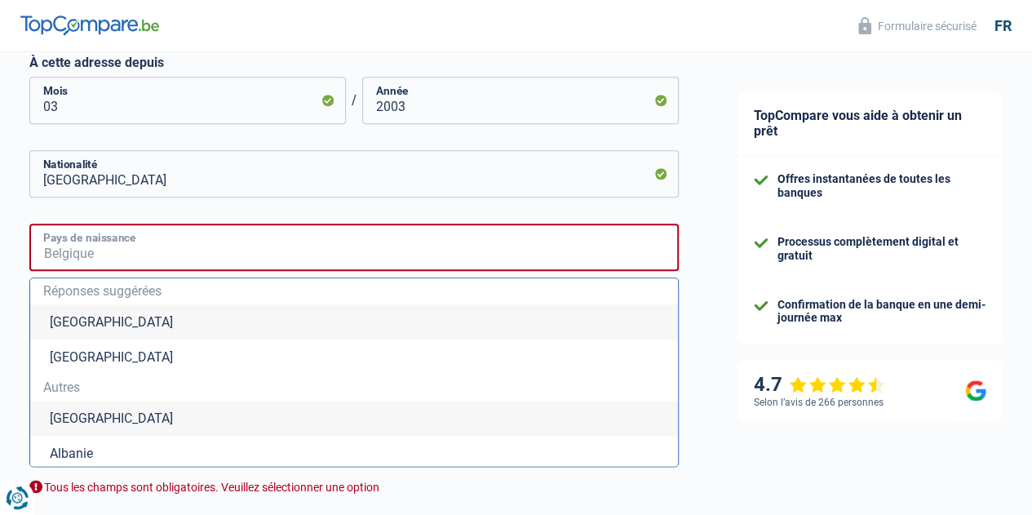
type input "[GEOGRAPHIC_DATA]"
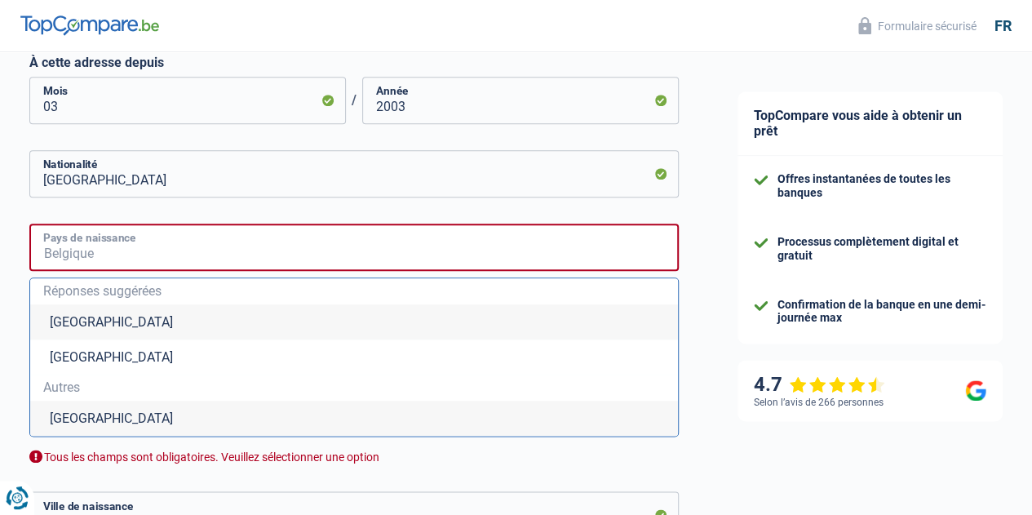
type input "[GEOGRAPHIC_DATA]"
click at [153, 326] on li "[GEOGRAPHIC_DATA]" at bounding box center [353, 321] width 647 height 35
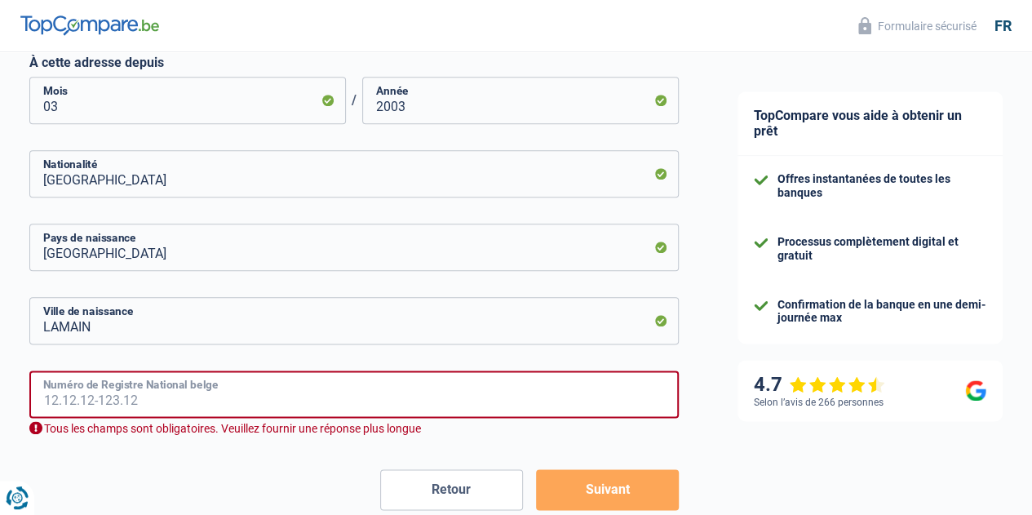
click at [228, 397] on input "Numéro de Registre National belge" at bounding box center [353, 393] width 649 height 47
type input "82.12.30-454.18"
click at [563, 482] on button "Suivant" at bounding box center [607, 489] width 143 height 41
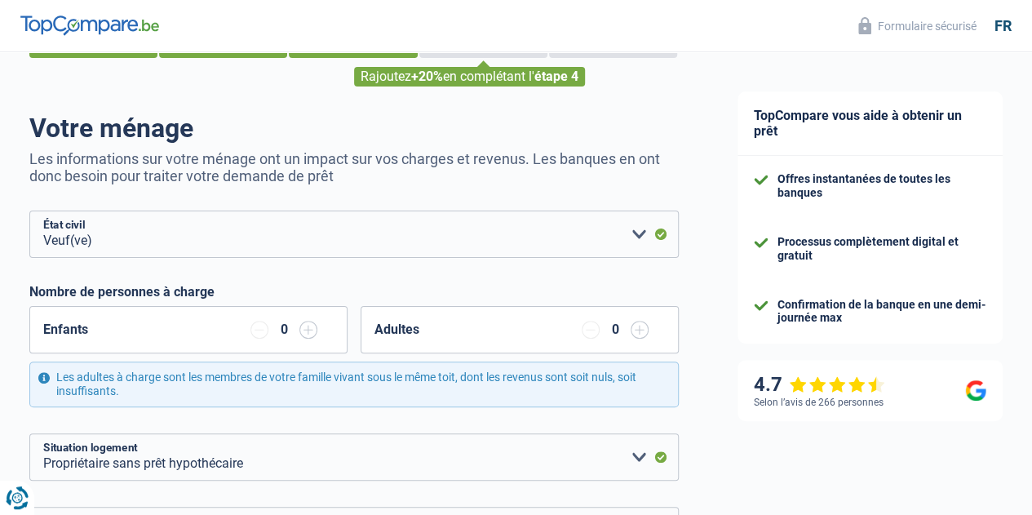
scroll to position [0, 0]
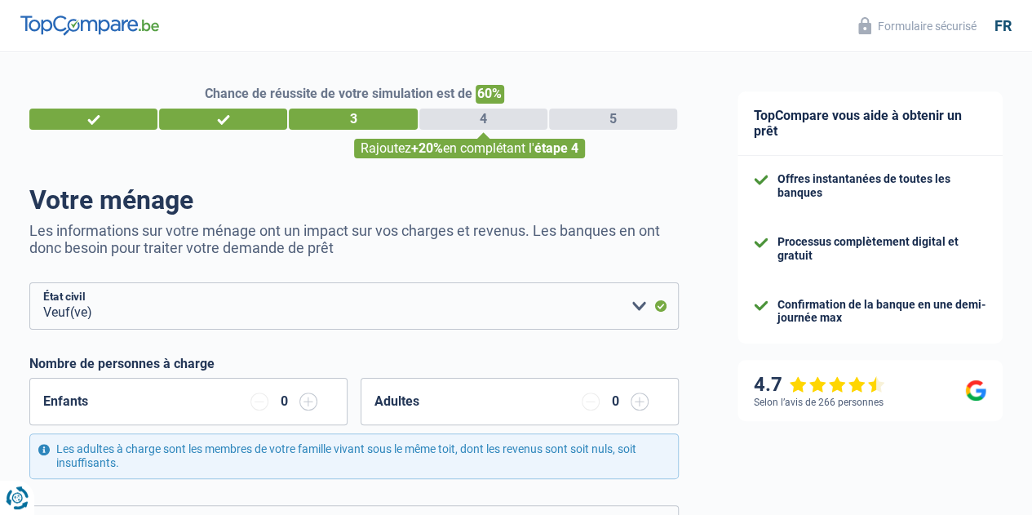
click at [443, 156] on span "+20%" at bounding box center [427, 147] width 32 height 15
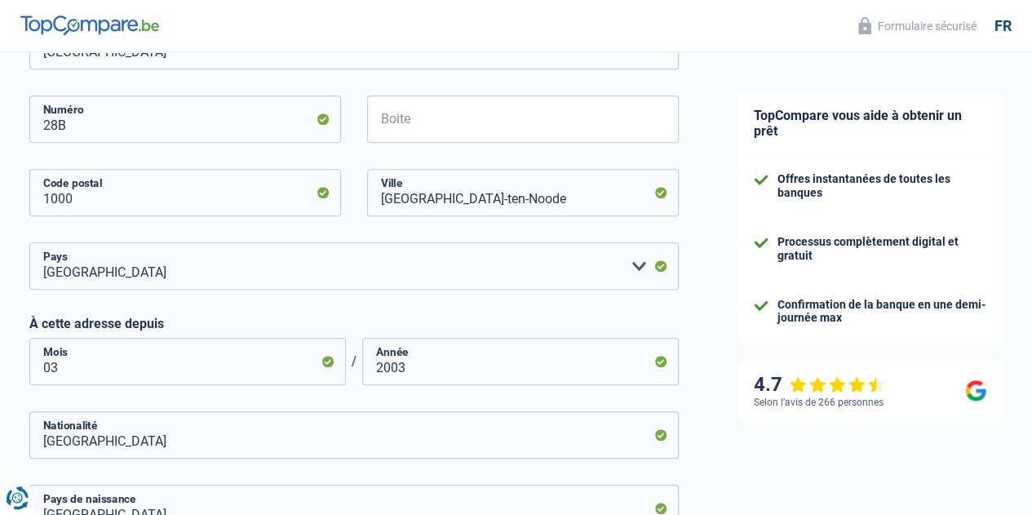
scroll to position [903, 0]
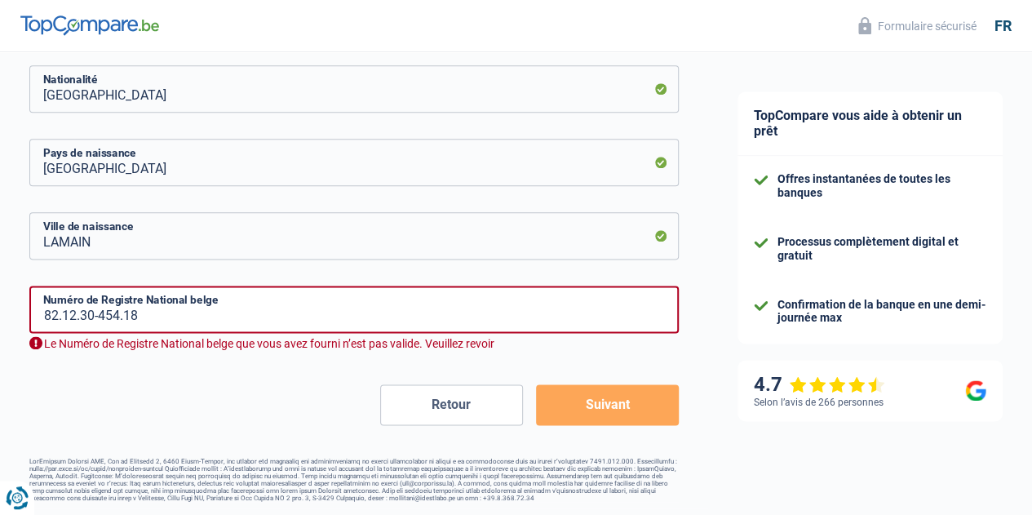
click at [470, 419] on button "Retour" at bounding box center [451, 404] width 143 height 41
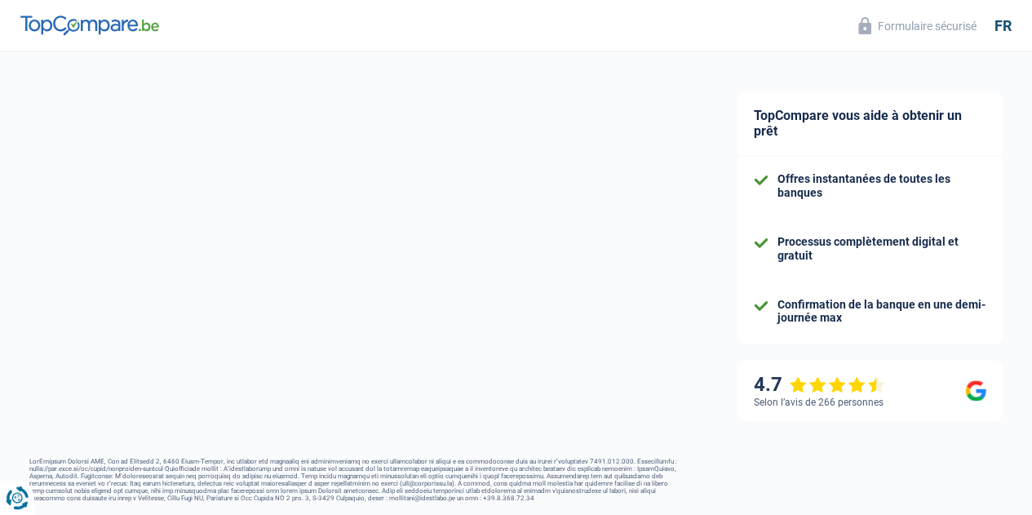
select select "publicEmployee"
select select "BE"
select select "stateUniversityEu"
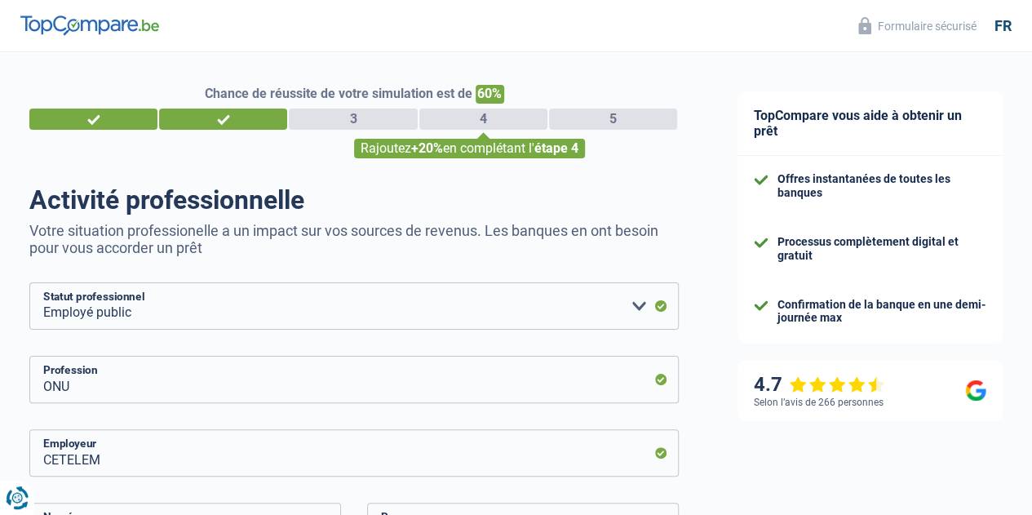
click at [114, 27] on img at bounding box center [89, 25] width 139 height 20
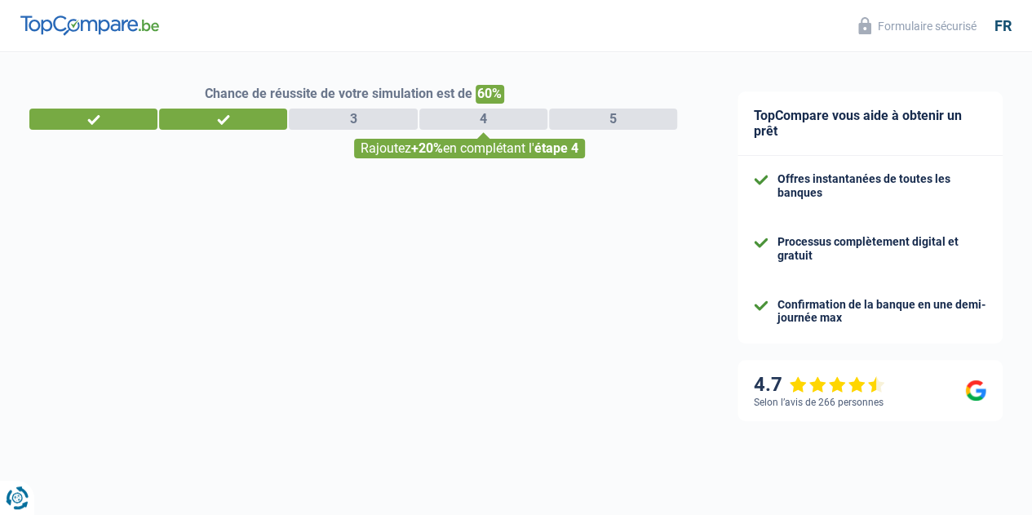
select select "widowed"
select select "ownerWithoutMortgage"
select select "BE"
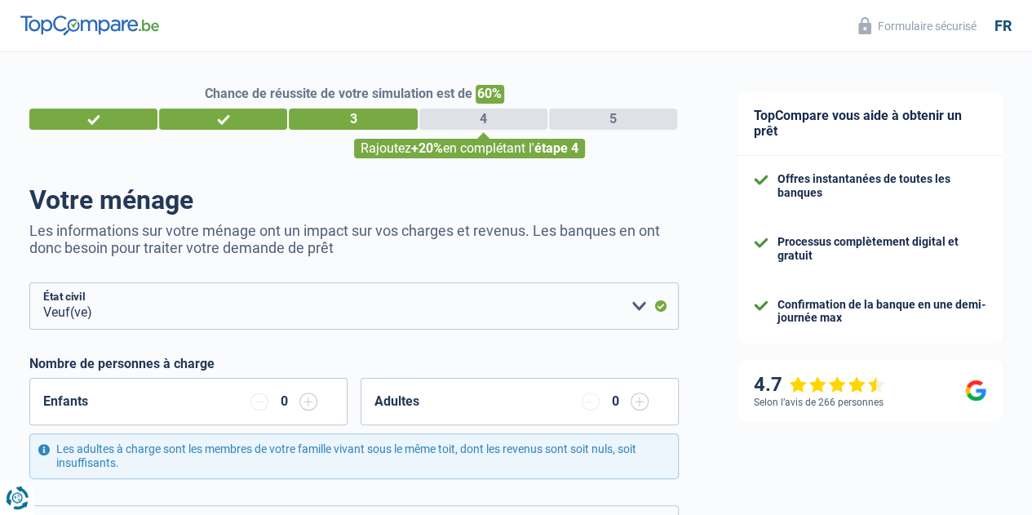
select select "publicEmployee"
select select "BE"
select select "stateUniversityEu"
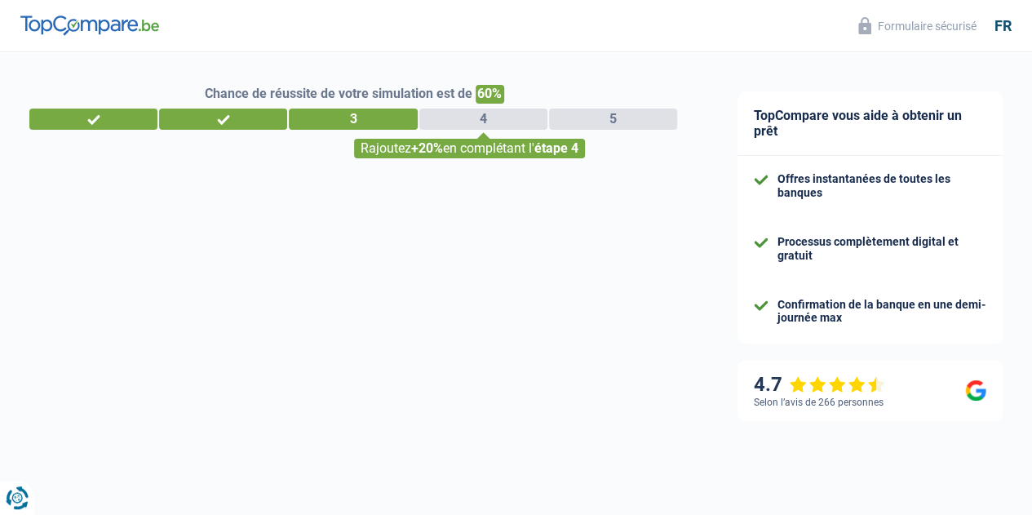
select select "32"
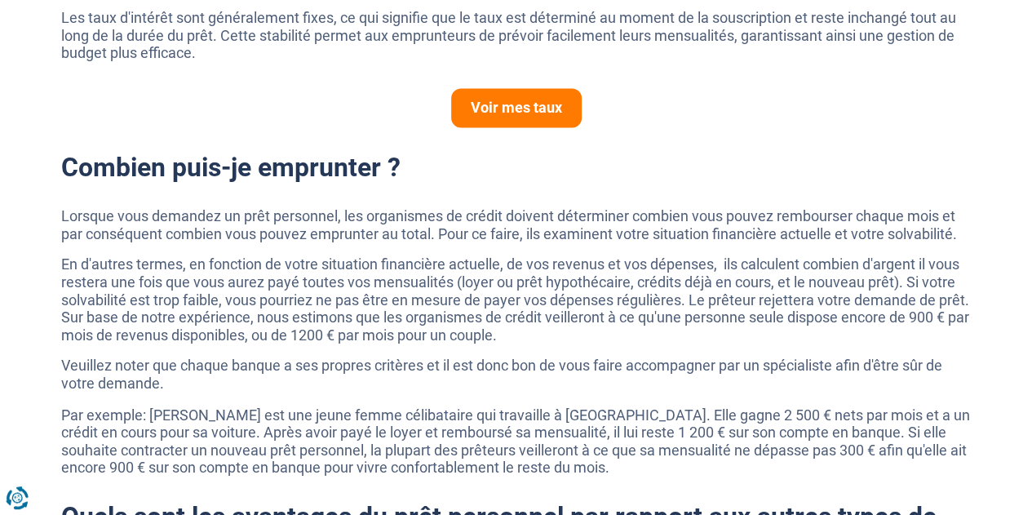
scroll to position [1124, 0]
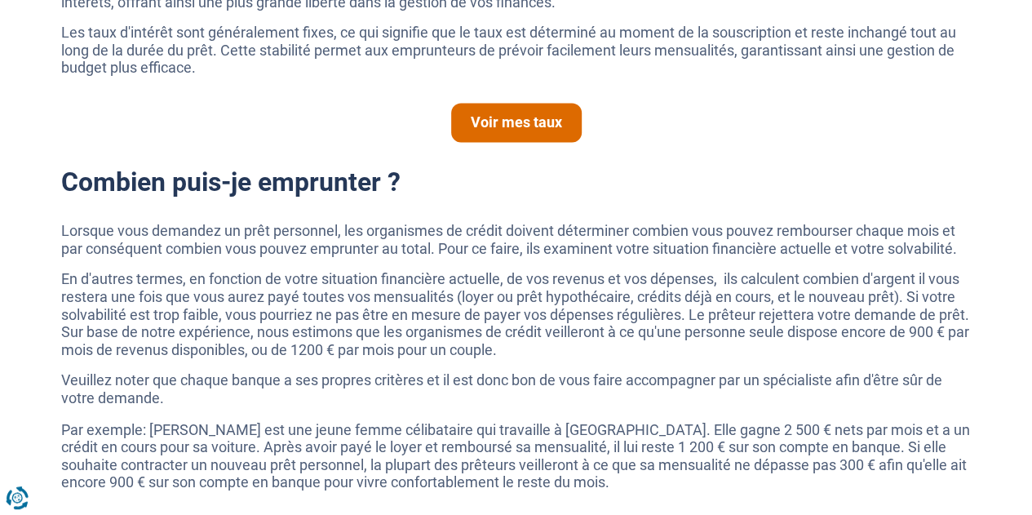
click at [506, 121] on link "Voir mes taux" at bounding box center [516, 122] width 130 height 39
